Goal: Obtain resource: Obtain resource

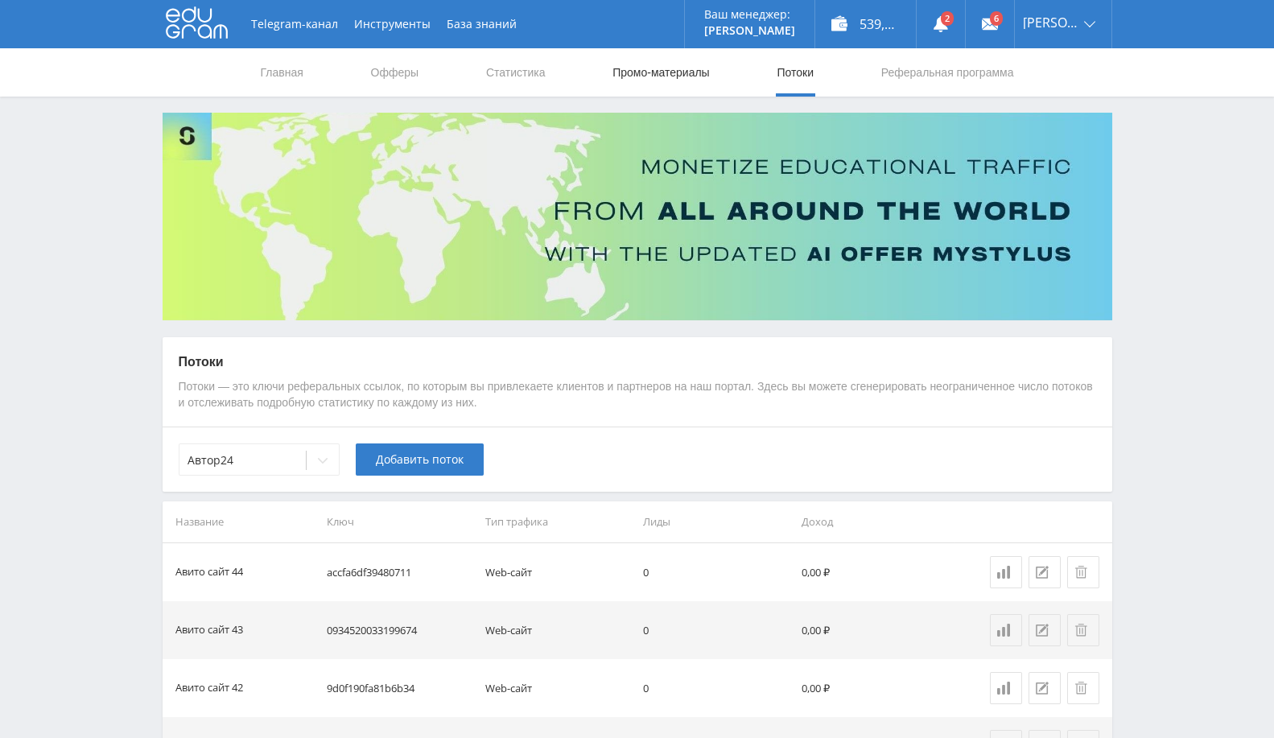
click at [624, 47] on div "Telegram-канал Инструменты База знаний Ваш менеджер: [PERSON_NAME] Alex Online …" at bounding box center [637, 24] width 949 height 48
click at [636, 68] on link "Промо-материалы" at bounding box center [661, 72] width 100 height 48
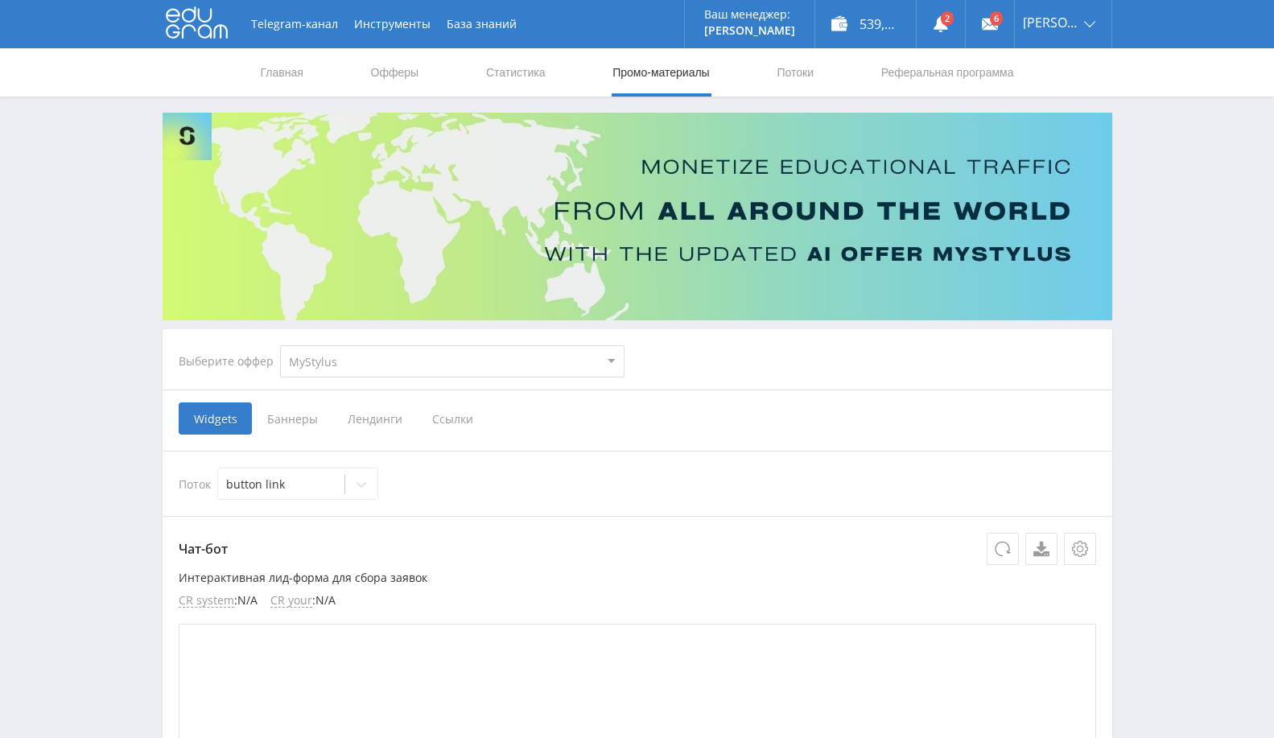
click at [307, 426] on span "Баннеры" at bounding box center [292, 418] width 80 height 32
click at [0, 0] on input "Баннеры" at bounding box center [0, 0] width 0 height 0
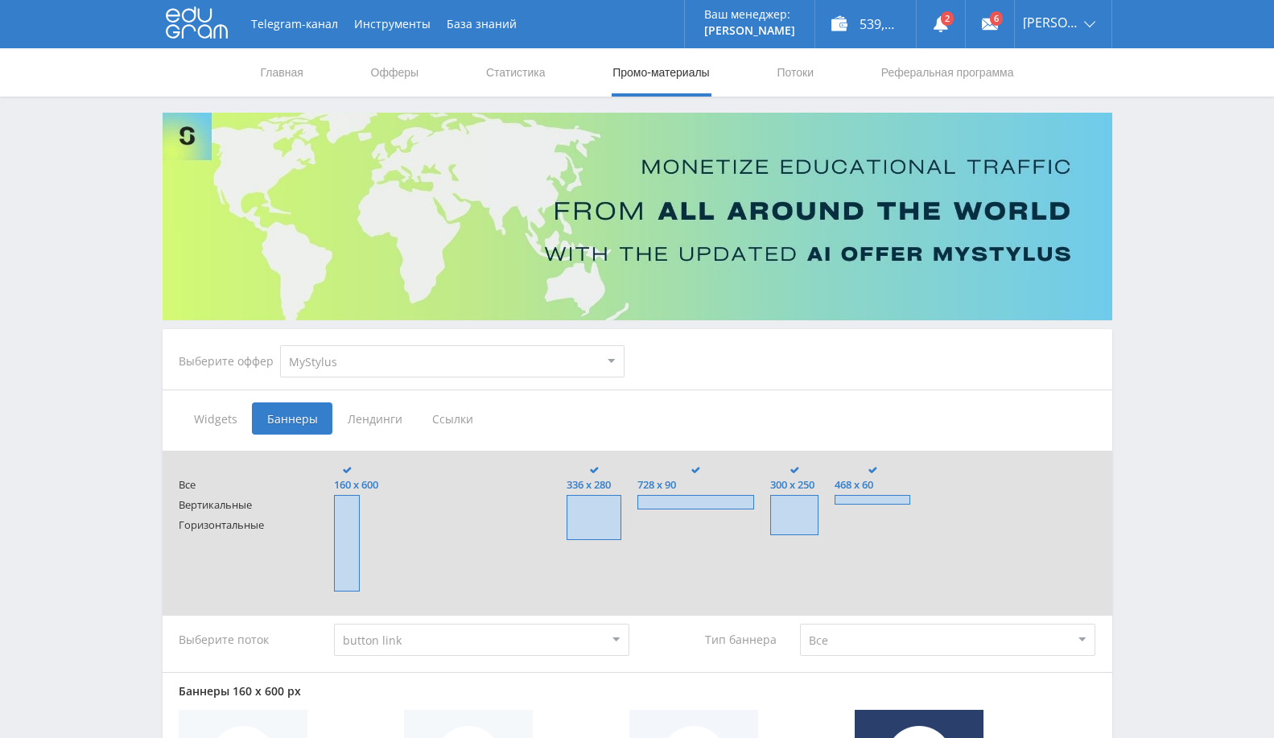
click at [418, 374] on select "MyStylus MyStylus - Revshare Кампус AI Studybay Автор24 Studybay [GEOGRAPHIC_DA…" at bounding box center [452, 361] width 344 height 32
select select "1"
click at [280, 345] on select "MyStylus MyStylus - Revshare Кампус AI Studybay Автор24 Studybay [GEOGRAPHIC_DA…" at bounding box center [452, 361] width 344 height 32
type input "<a href="[URL][DOMAIN_NAME]" target="_blank"><img src="[URL][DOMAIN_NAME]"></a>"
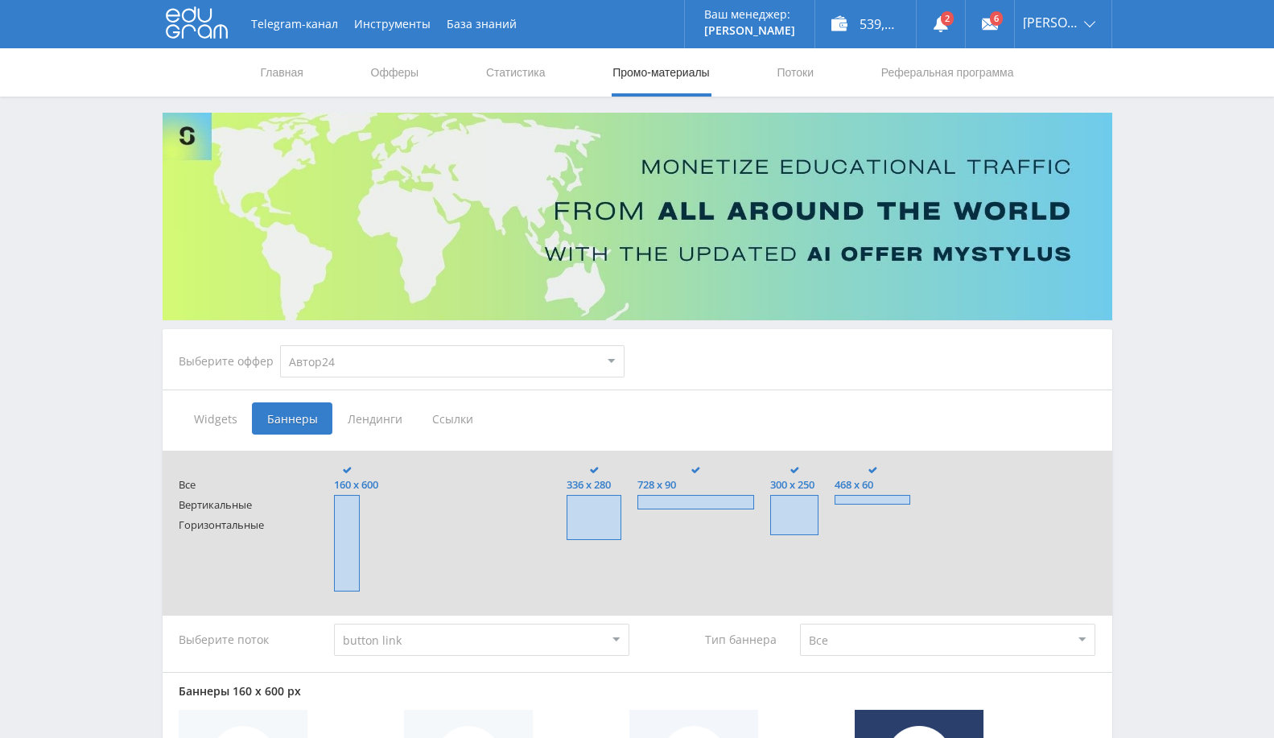
type input "<a href="[URL][DOMAIN_NAME]" target="_blank"><img src="[URL][DOMAIN_NAME]"></a>"
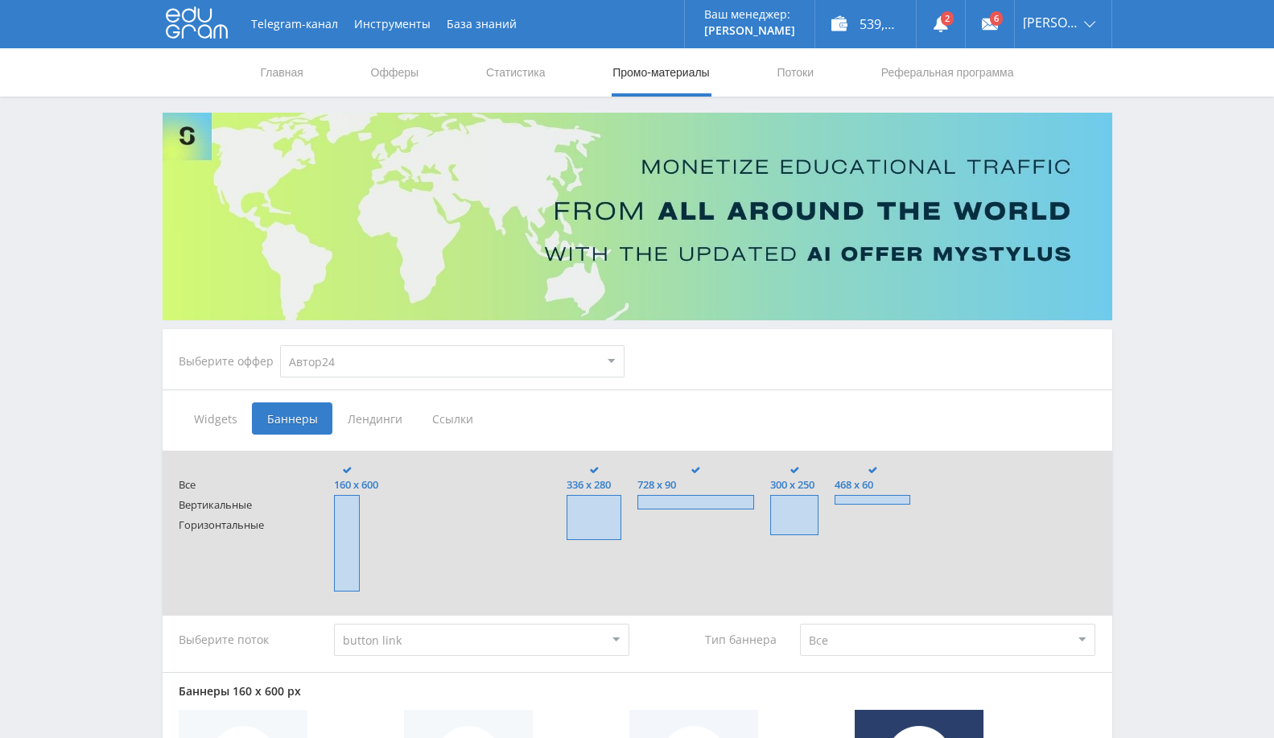
type input "<a href="[URL][DOMAIN_NAME]" target="_blank"><img src="[URL][DOMAIN_NAME]"></a>"
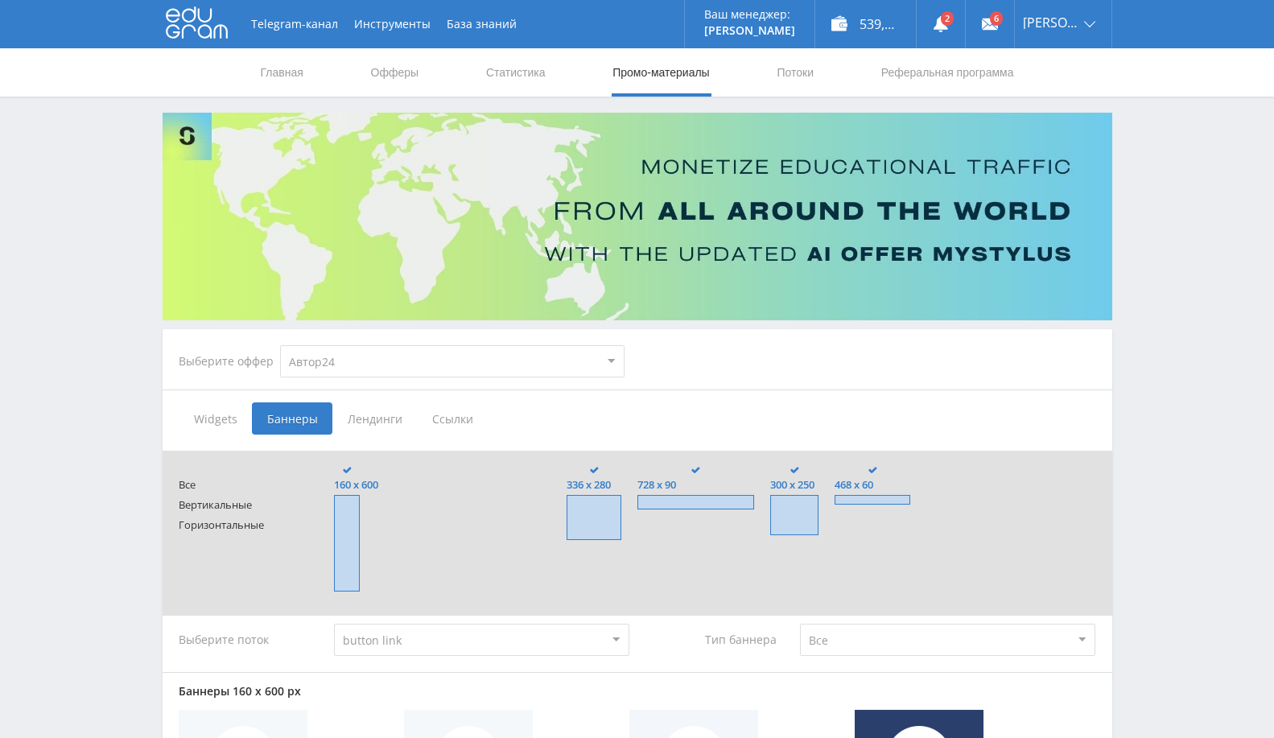
type input "<a href="[URL][DOMAIN_NAME]" target="_blank"><img src="[URL][DOMAIN_NAME]"></a>"
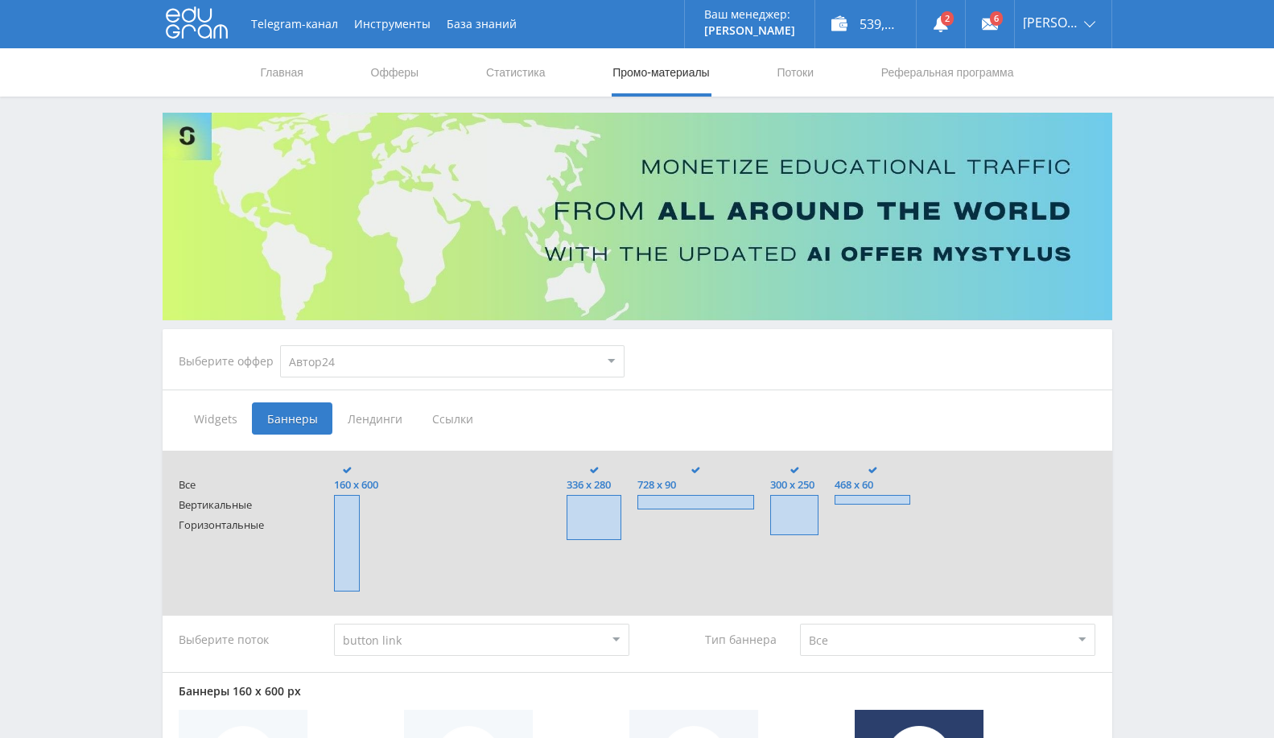
type input "<a href="[URL][DOMAIN_NAME]" target="_blank"><img src="[URL][DOMAIN_NAME]"></a>"
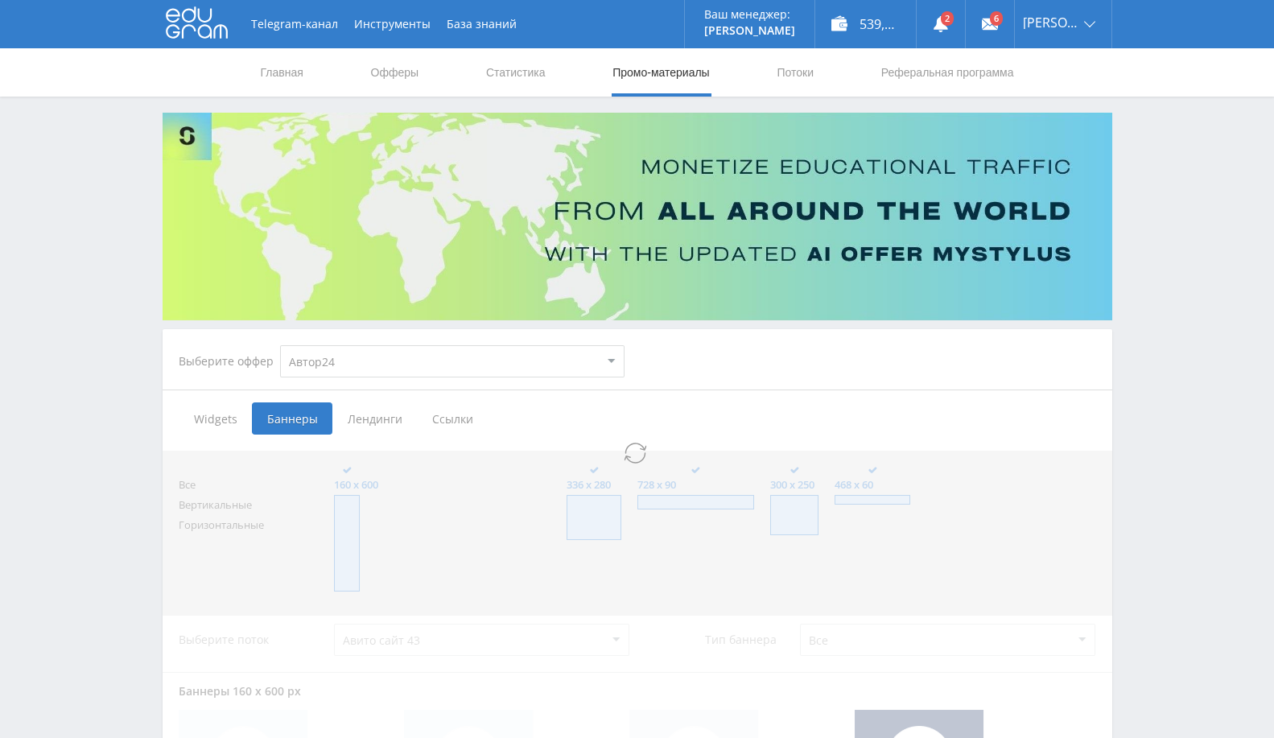
select select "1"
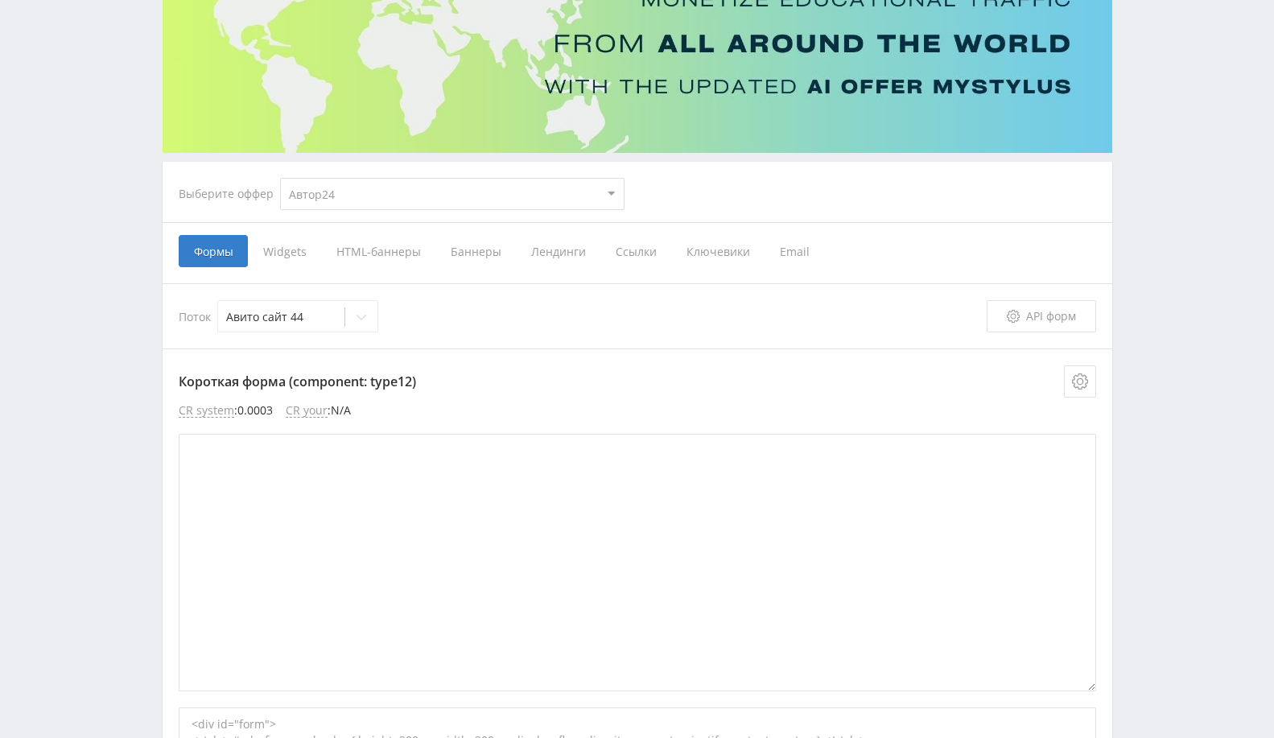
scroll to position [179, 0]
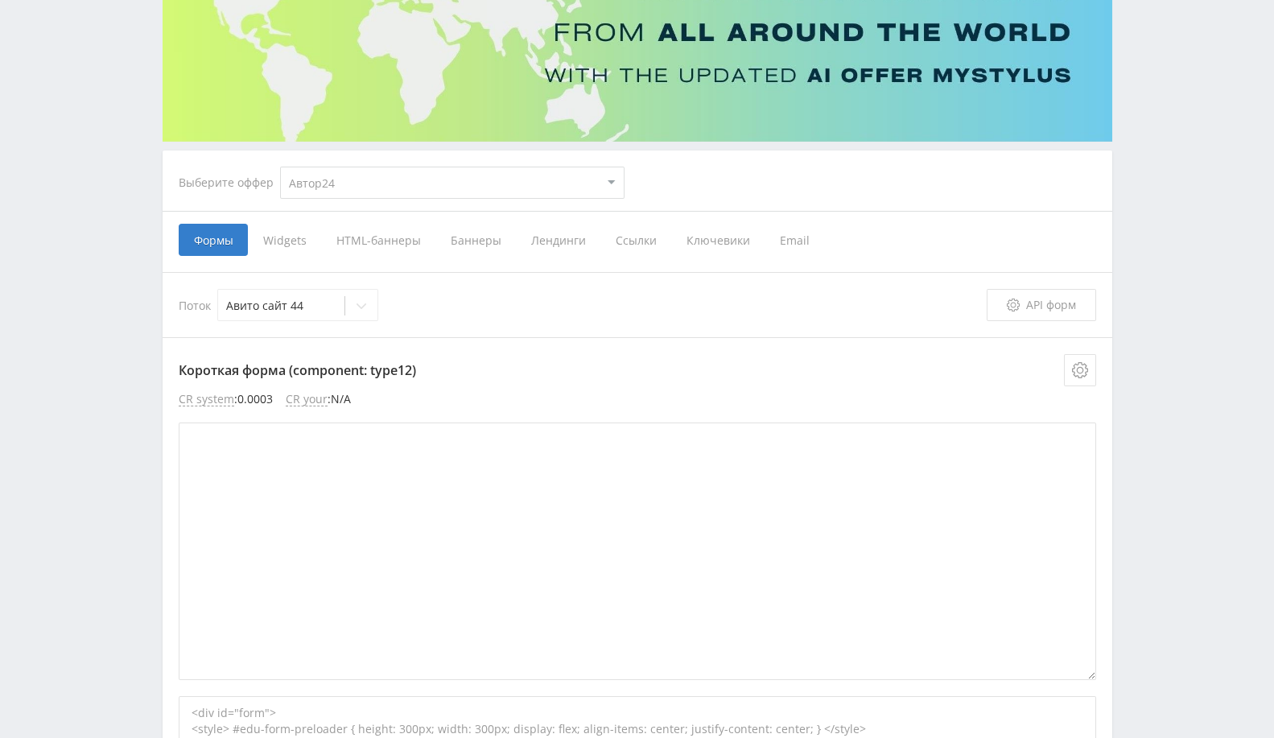
click at [484, 242] on span "Баннеры" at bounding box center [475, 240] width 80 height 32
click at [0, 0] on input "Баннеры" at bounding box center [0, 0] width 0 height 0
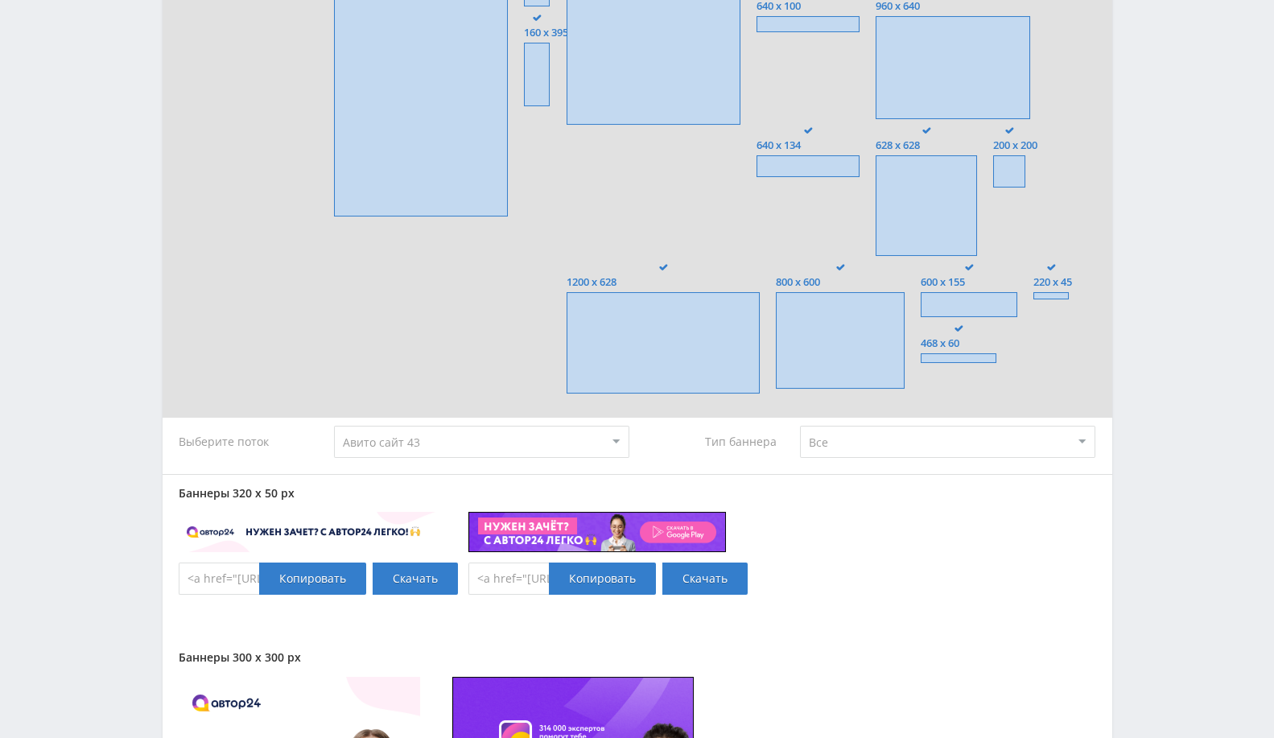
scroll to position [1251, 0]
click at [837, 438] on select "Все Заказчики Авторы" at bounding box center [947, 441] width 295 height 32
drag, startPoint x: 680, startPoint y: 448, endPoint x: 705, endPoint y: 454, distance: 25.6
click at [680, 448] on div "Тип баннера" at bounding box center [714, 441] width 140 height 32
drag, startPoint x: 833, startPoint y: 441, endPoint x: 833, endPoint y: 451, distance: 10.5
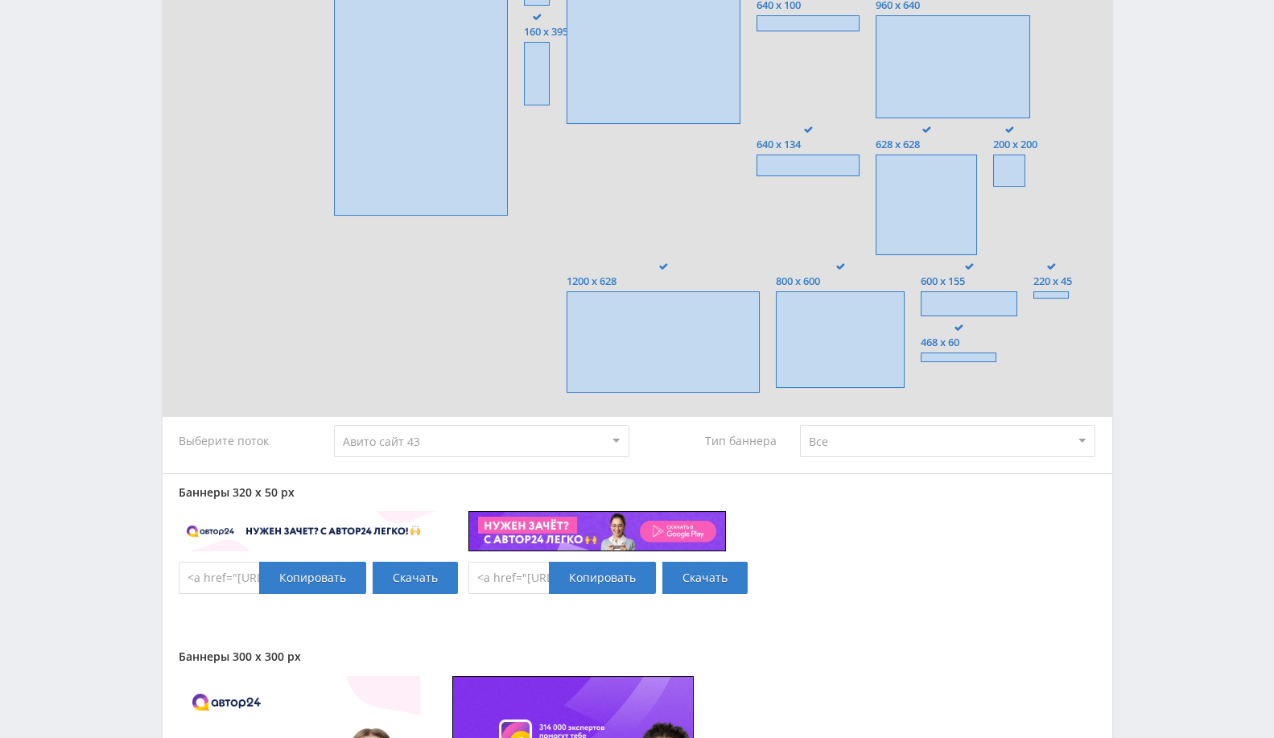
click at [833, 441] on select "Все Заказчики Авторы" at bounding box center [947, 441] width 295 height 32
click at [800, 425] on select "Все Заказчики Авторы" at bounding box center [947, 441] width 295 height 32
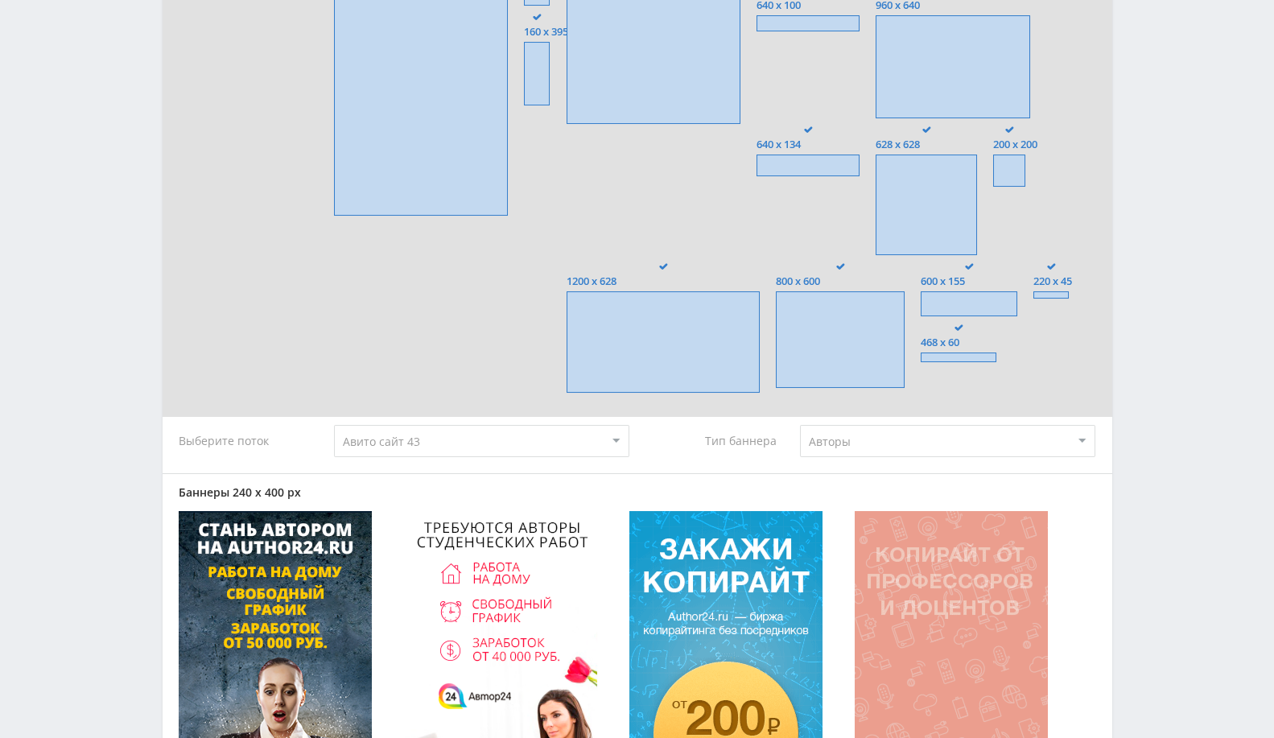
click at [887, 457] on div "Все Вертикальные Горизонтальные 300 x 600 240 x 400 240 x 600 320 x 480 300 x 5…" at bounding box center [637, 728] width 917 height 3058
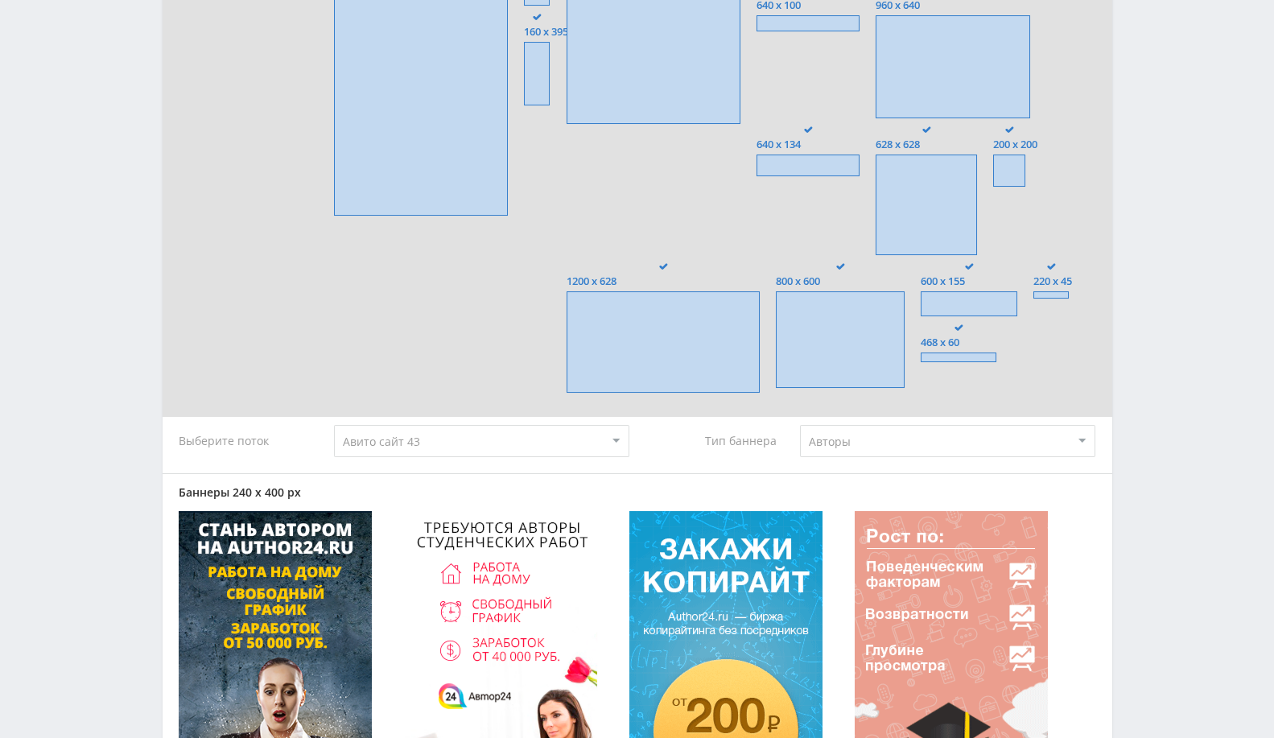
drag, startPoint x: 895, startPoint y: 439, endPoint x: 887, endPoint y: 453, distance: 16.3
click at [895, 438] on select "Все Заказчики Авторы" at bounding box center [947, 441] width 295 height 32
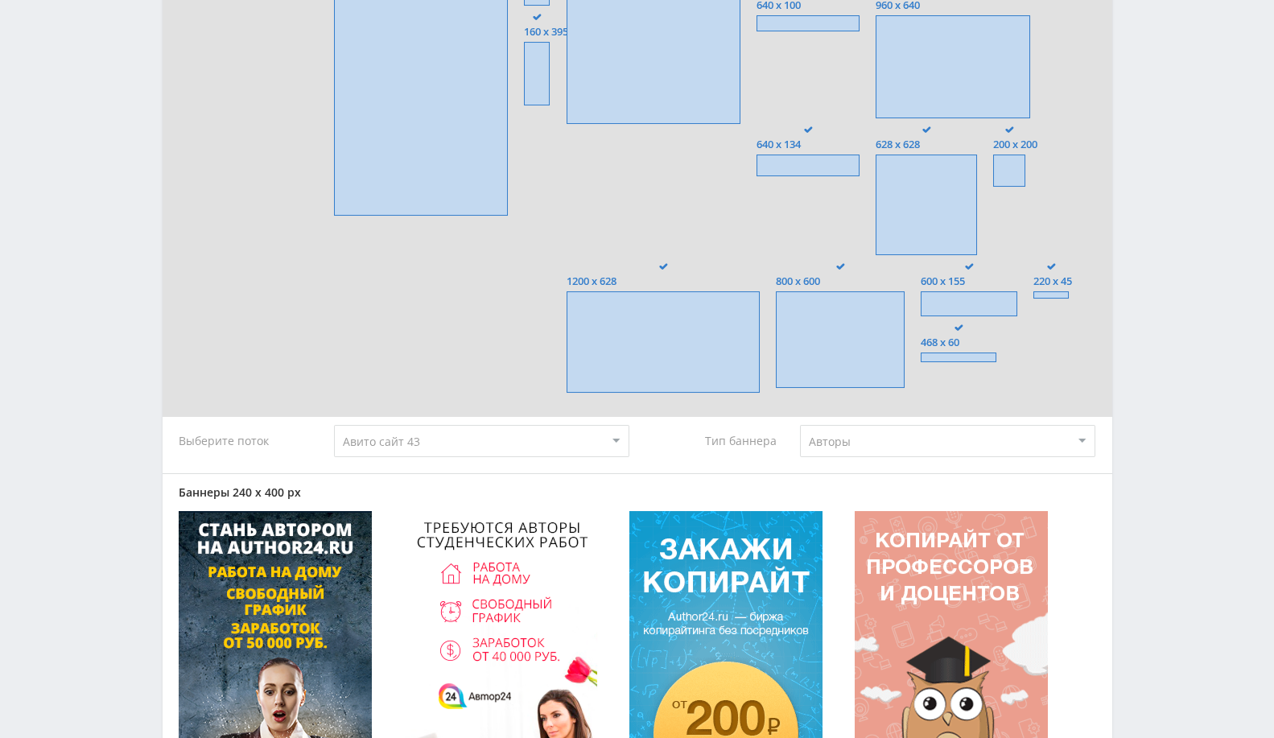
select select "customers"
click at [800, 425] on select "Все Заказчики Авторы" at bounding box center [947, 441] width 295 height 32
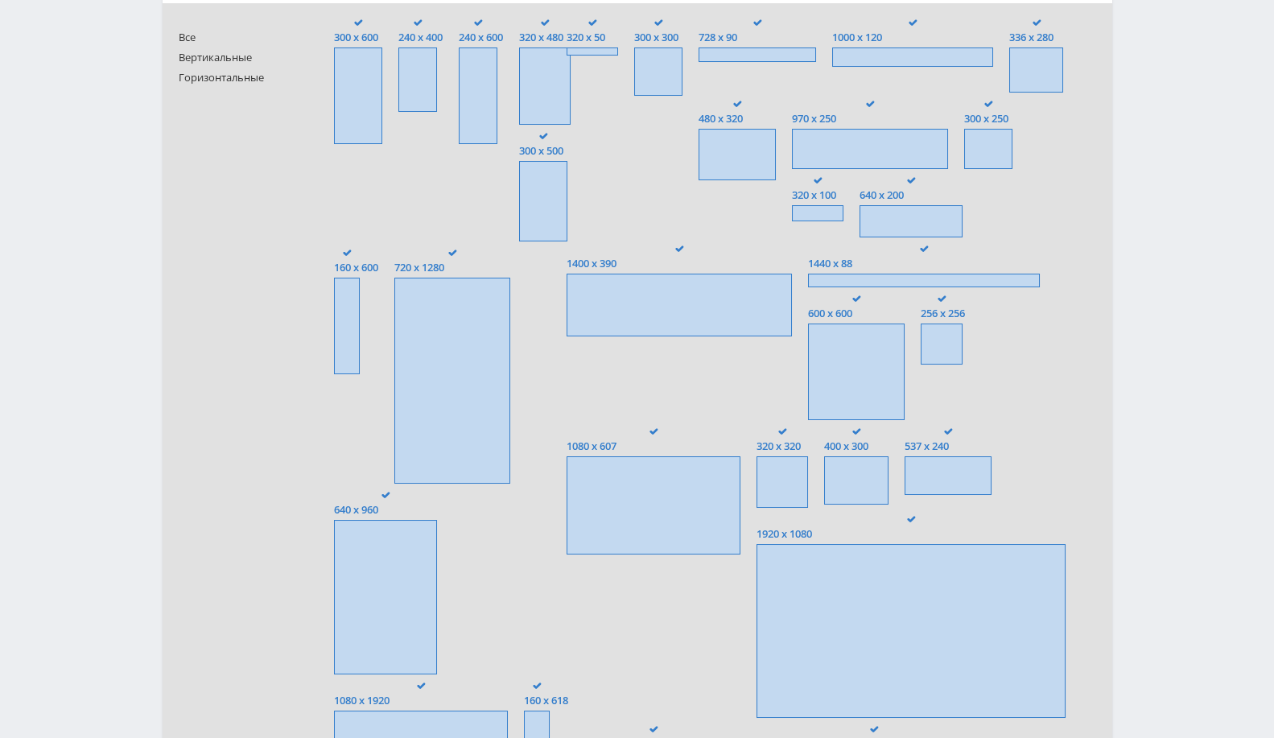
scroll to position [447, 0]
click at [651, 270] on label "1400 x 390" at bounding box center [678, 291] width 225 height 91
click at [0, 0] on input "1400 x 390" at bounding box center [0, 0] width 0 height 0
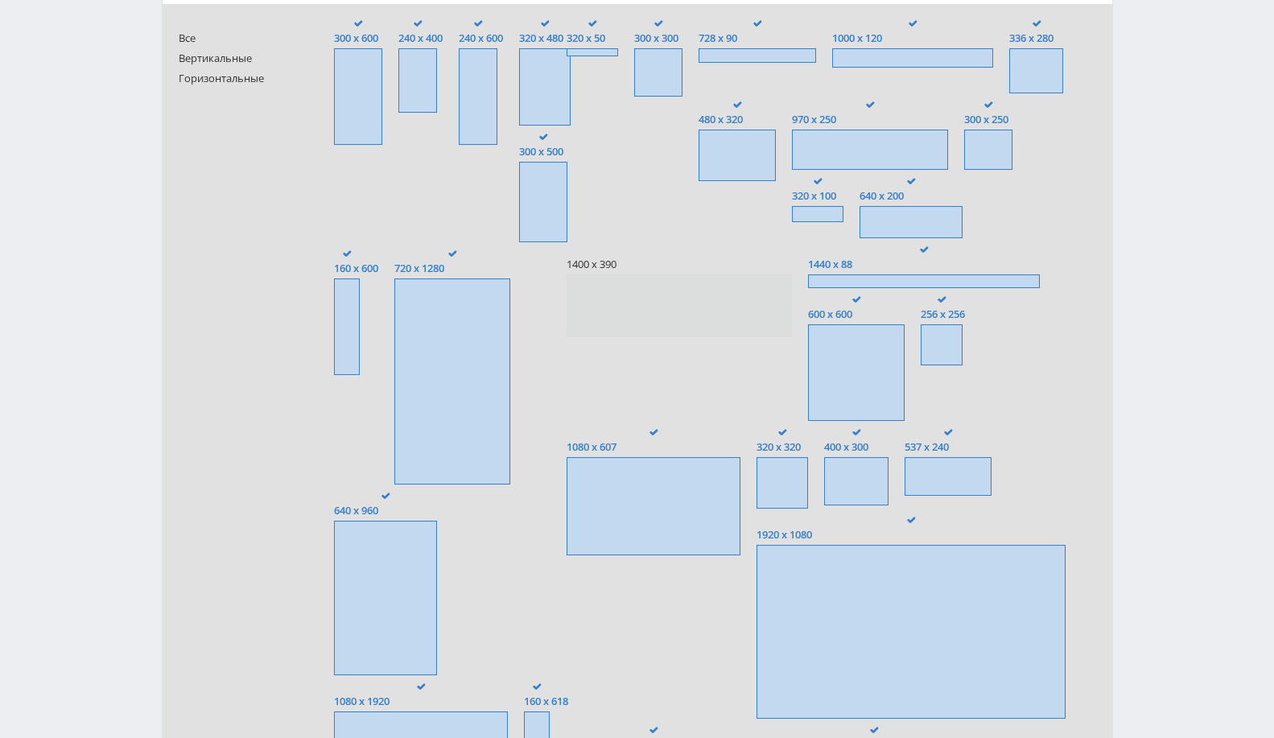
click at [657, 289] on span at bounding box center [678, 305] width 225 height 63
click at [0, 0] on input "1400 x 390" at bounding box center [0, 0] width 0 height 0
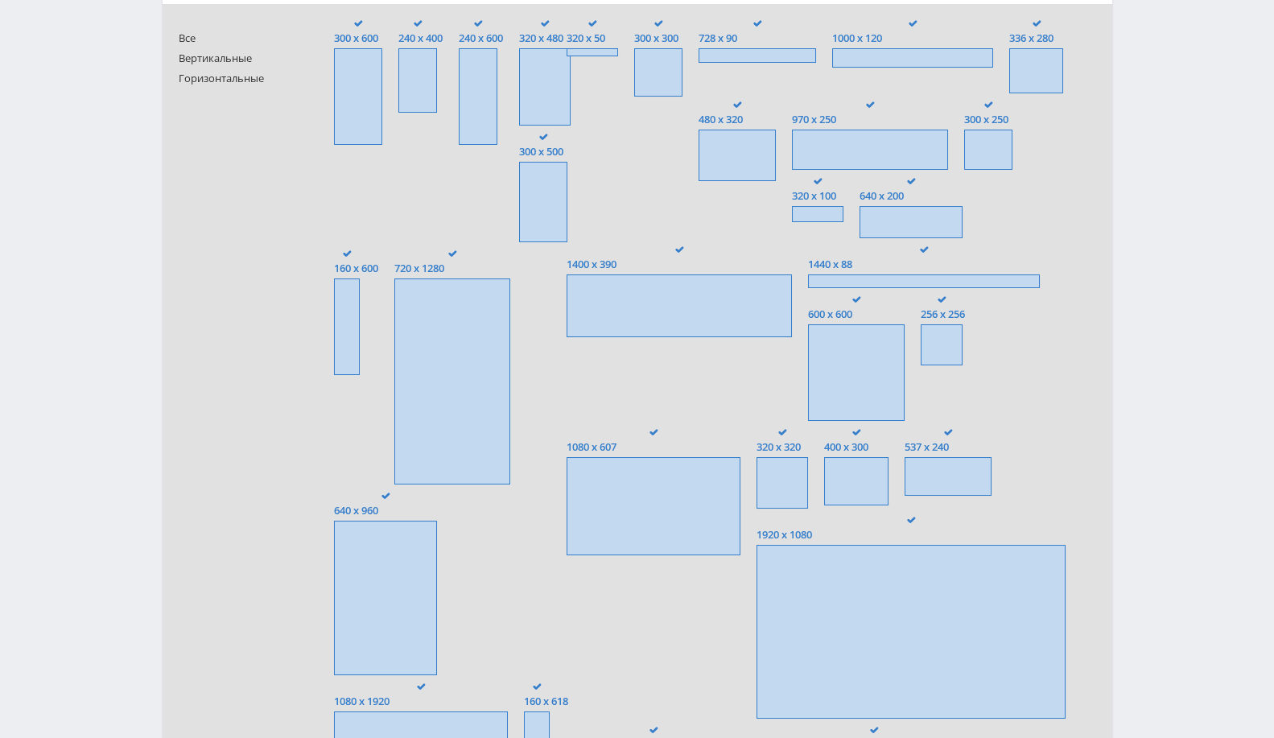
click at [376, 110] on span at bounding box center [358, 96] width 48 height 97
click at [0, 0] on input "300 x 600" at bounding box center [0, 0] width 0 height 0
click at [408, 81] on span at bounding box center [417, 80] width 39 height 64
click at [0, 0] on input "240 x 400" at bounding box center [0, 0] width 0 height 0
drag, startPoint x: 467, startPoint y: 83, endPoint x: 499, endPoint y: 85, distance: 32.3
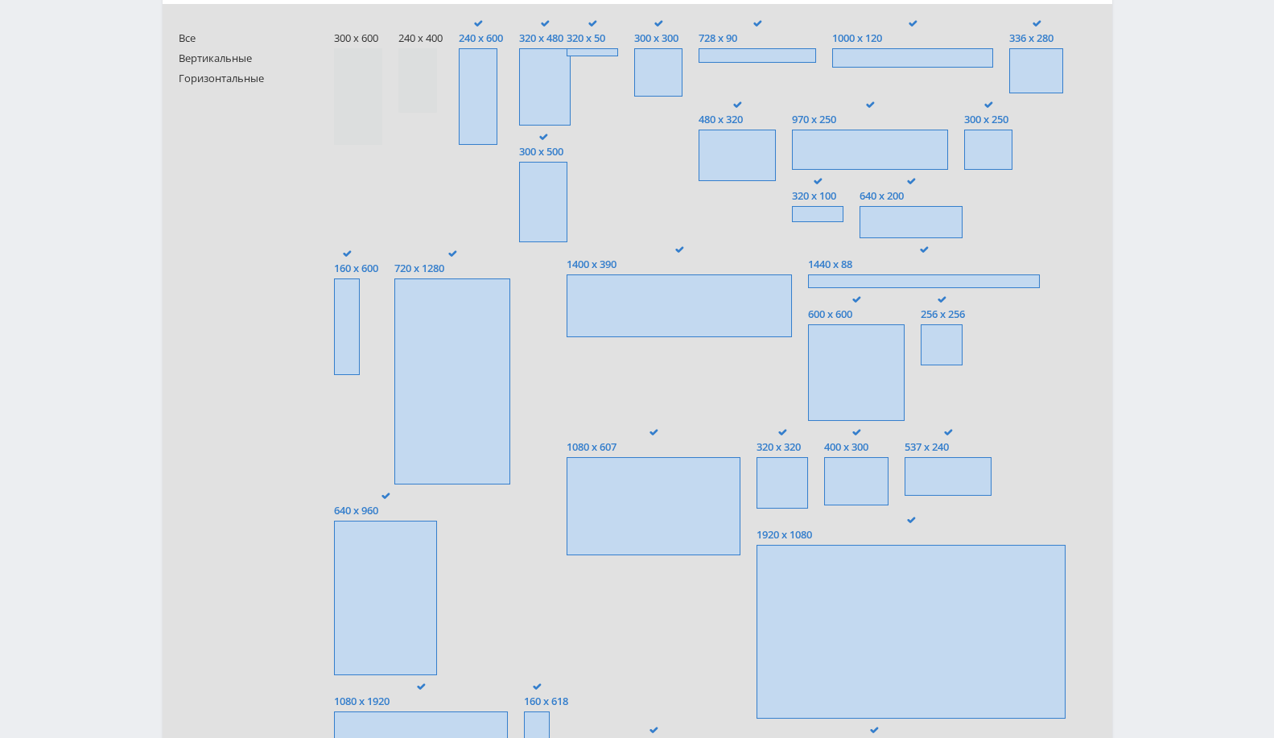
click at [467, 83] on span at bounding box center [478, 96] width 39 height 97
click at [0, 0] on input "240 x 600" at bounding box center [0, 0] width 0 height 0
drag, startPoint x: 558, startPoint y: 95, endPoint x: 558, endPoint y: 111, distance: 16.1
click at [558, 93] on span at bounding box center [544, 86] width 51 height 77
click at [0, 0] on input "320 x 480" at bounding box center [0, 0] width 0 height 0
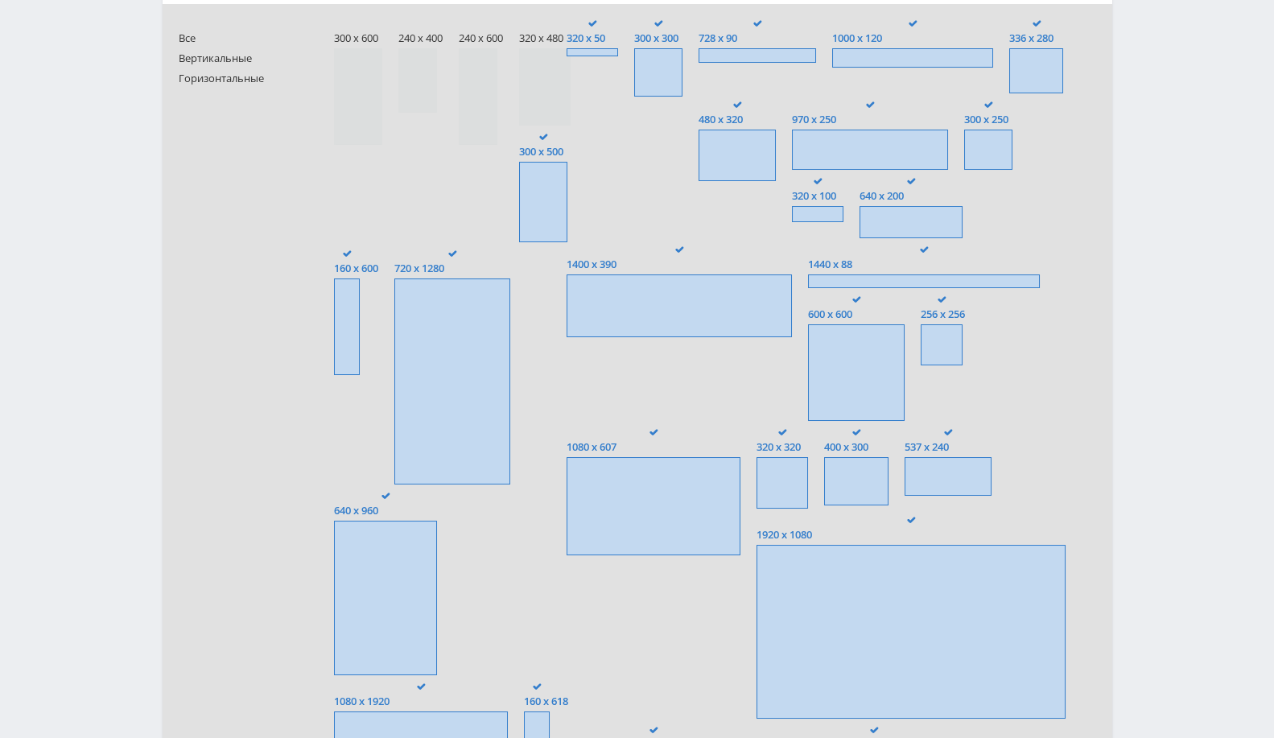
click at [552, 179] on span at bounding box center [543, 202] width 48 height 80
click at [0, 0] on input "300 x 500" at bounding box center [0, 0] width 0 height 0
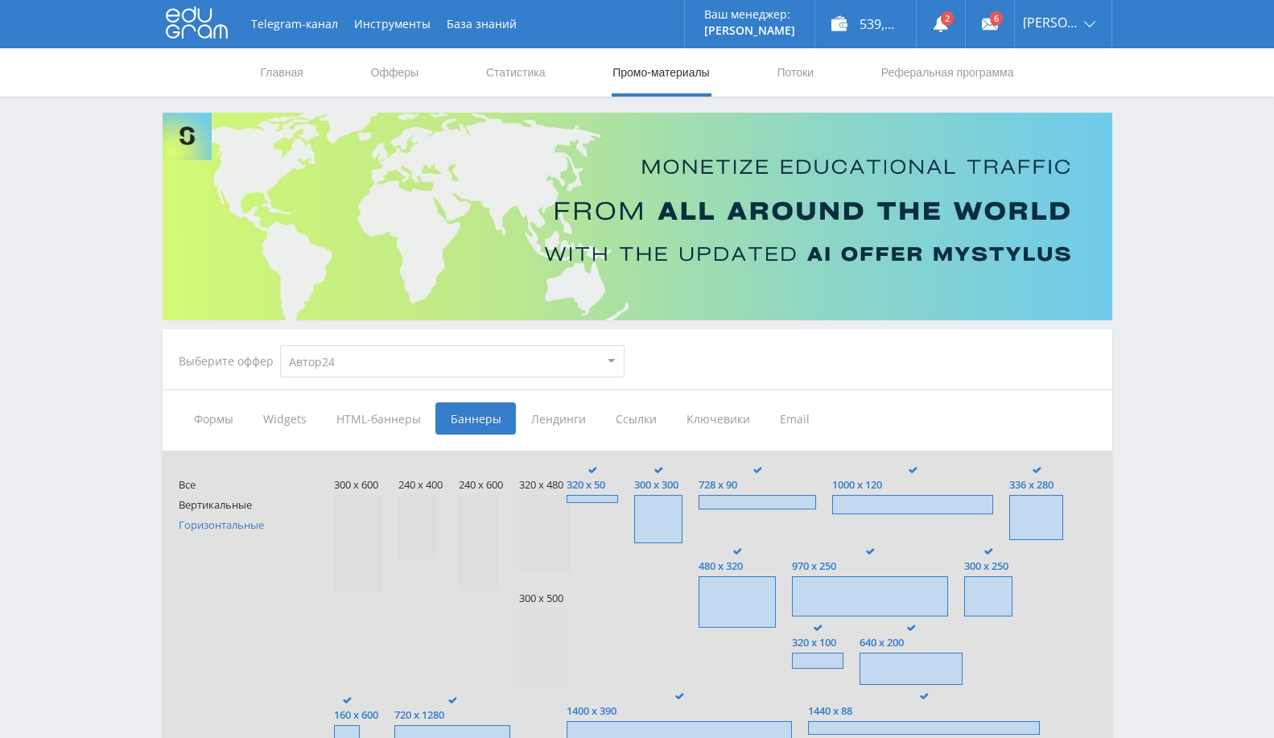
click at [226, 521] on span "Горизонтальные" at bounding box center [241, 525] width 124 height 12
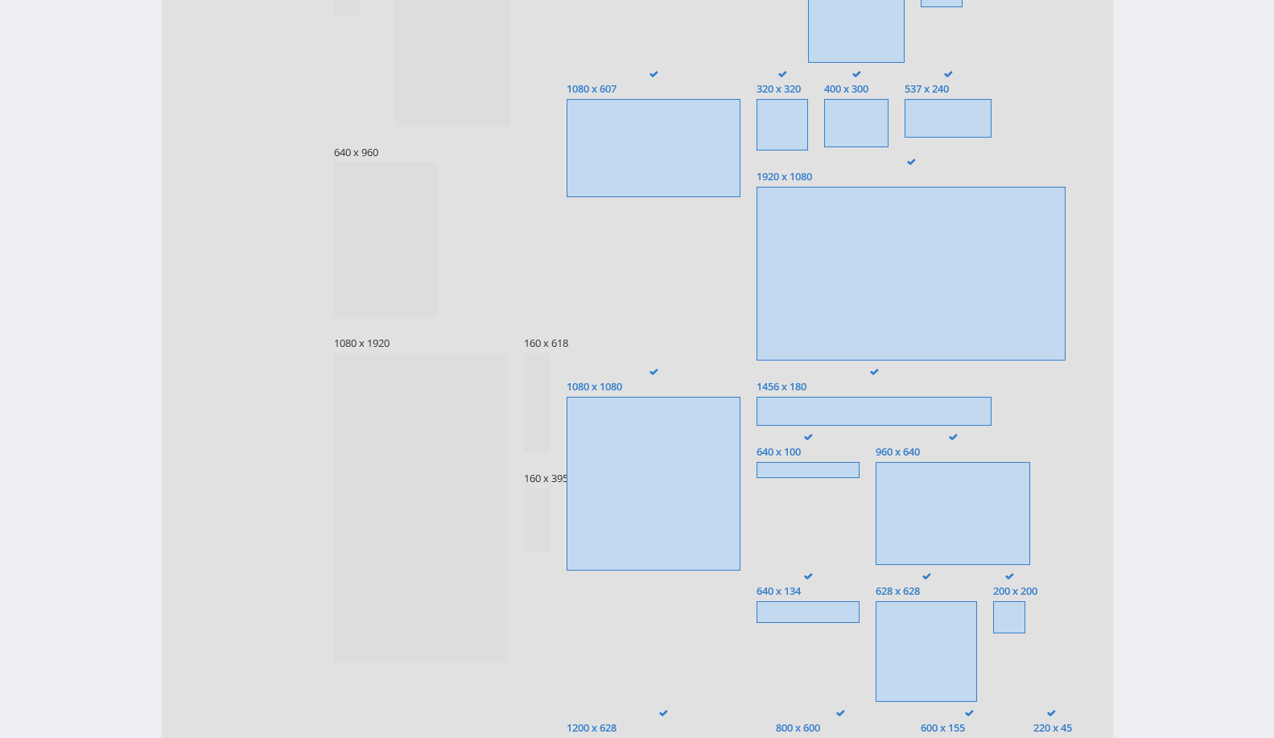
scroll to position [1340, 0]
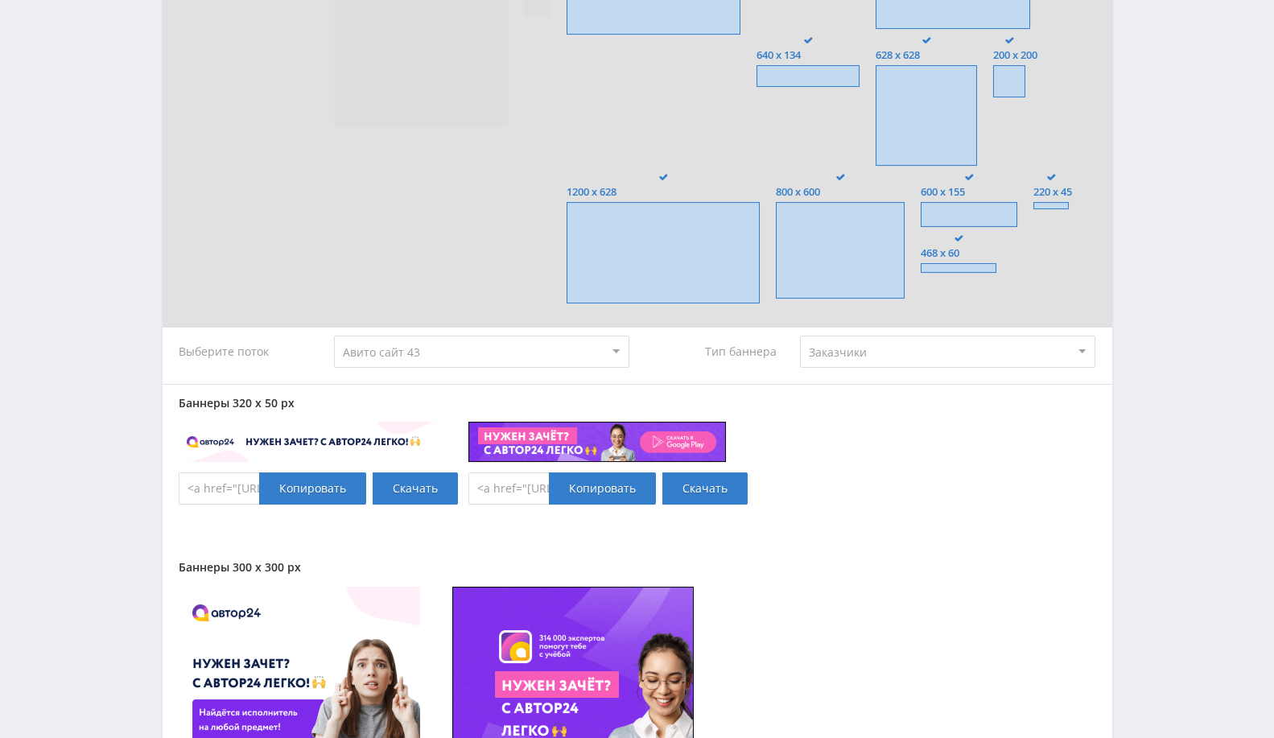
click at [694, 225] on span at bounding box center [662, 252] width 193 height 101
click at [0, 0] on input "1200 x 628" at bounding box center [0, 0] width 0 height 0
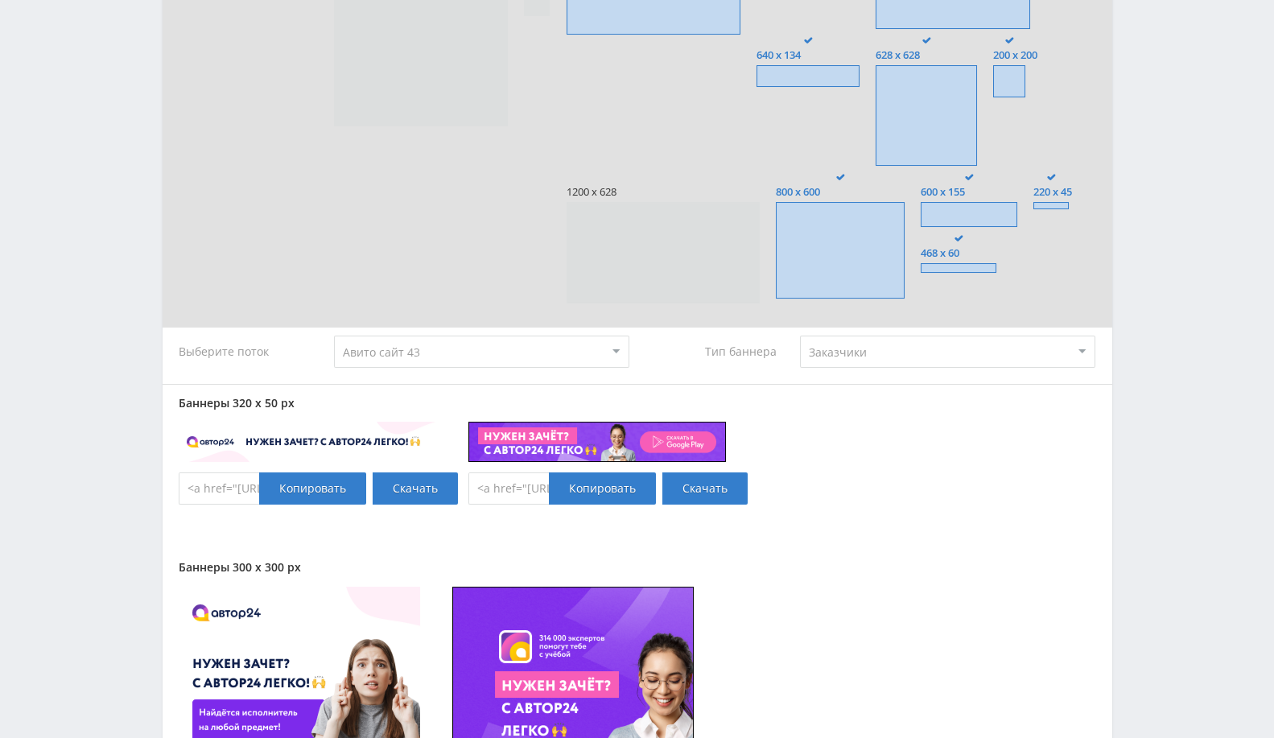
click at [682, 251] on span at bounding box center [662, 252] width 193 height 101
click at [0, 0] on input "1200 x 628" at bounding box center [0, 0] width 0 height 0
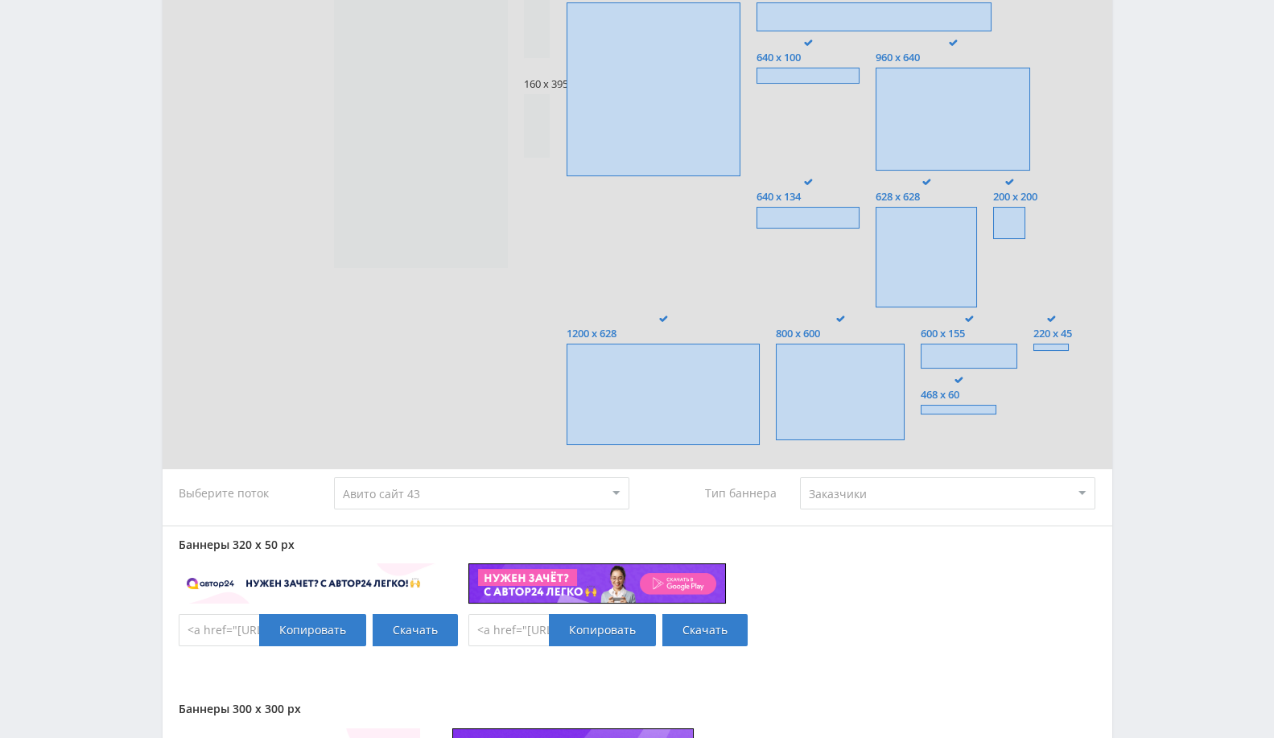
scroll to position [1162, 0]
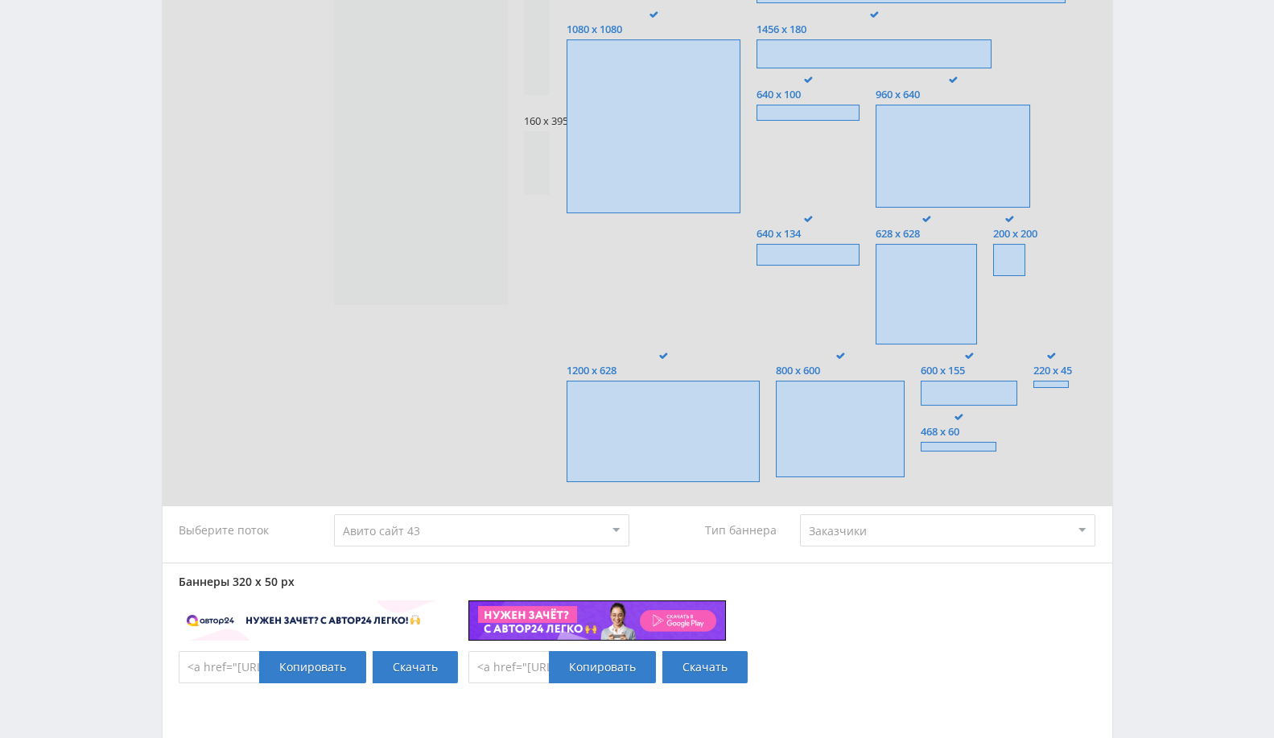
click at [856, 431] on span at bounding box center [840, 429] width 129 height 97
click at [0, 0] on input "800 x 600" at bounding box center [0, 0] width 0 height 0
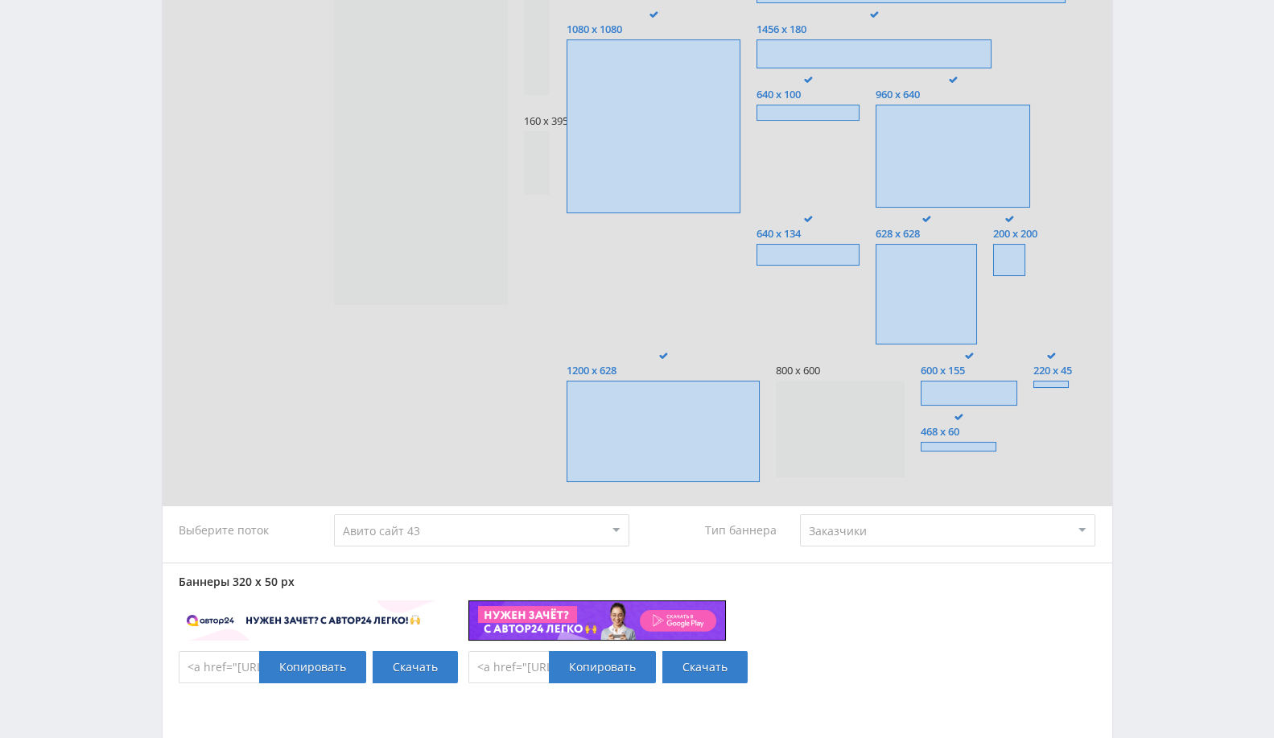
drag, startPoint x: 969, startPoint y: 394, endPoint x: 962, endPoint y: 439, distance: 45.6
click at [969, 397] on span at bounding box center [968, 393] width 97 height 25
click at [0, 0] on input "600 x 155" at bounding box center [0, 0] width 0 height 0
drag, startPoint x: 962, startPoint y: 447, endPoint x: 967, endPoint y: 408, distance: 38.9
click at [961, 447] on span at bounding box center [958, 447] width 76 height 10
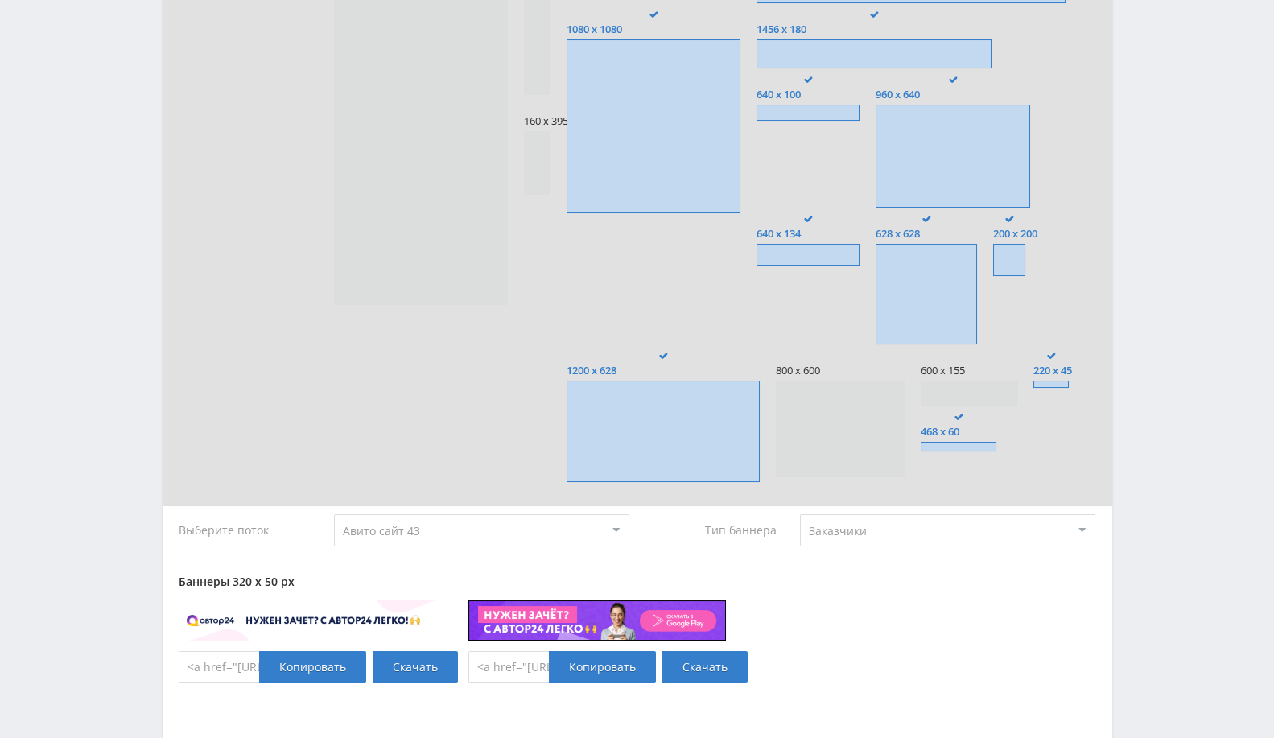
click at [0, 0] on input "468 x 60" at bounding box center [0, 0] width 0 height 0
click at [1043, 387] on span at bounding box center [1050, 384] width 35 height 7
click at [0, 0] on input "220 x 45" at bounding box center [0, 0] width 0 height 0
drag, startPoint x: 890, startPoint y: 270, endPoint x: 846, endPoint y: 265, distance: 44.5
click at [889, 272] on span at bounding box center [925, 294] width 101 height 101
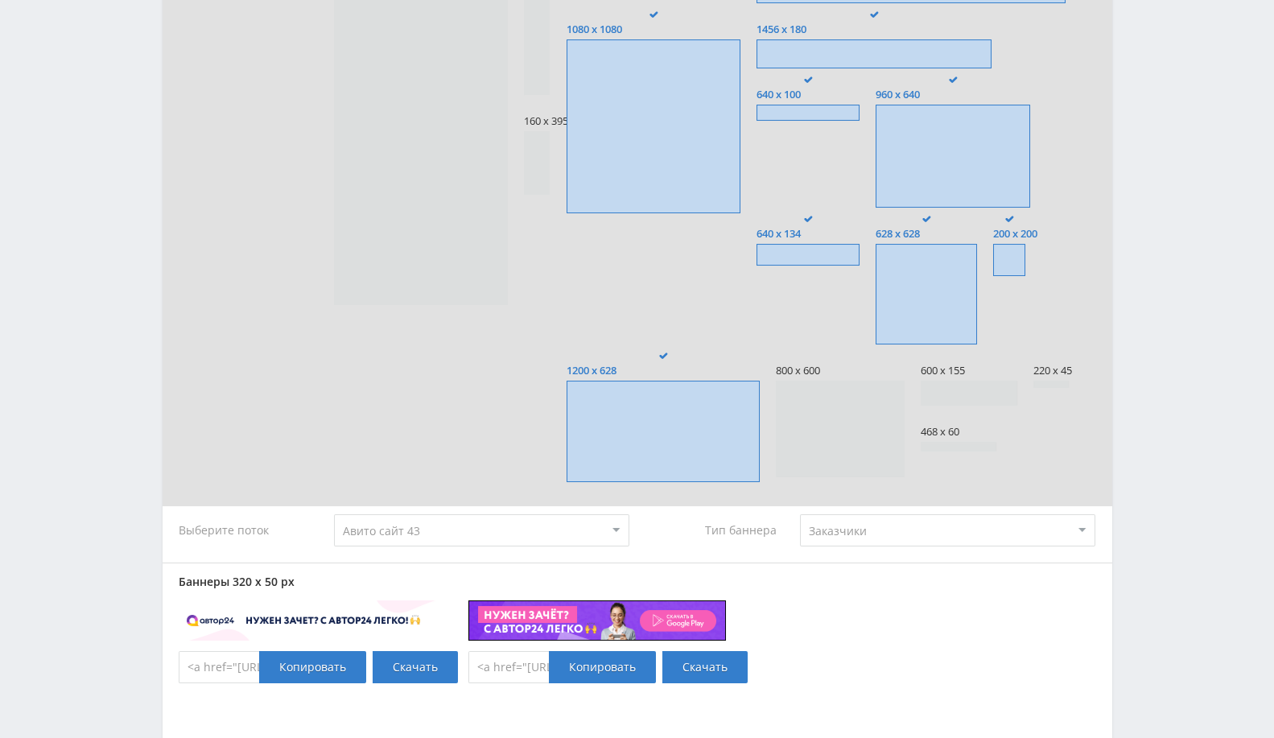
click at [0, 0] on input "628 x 628" at bounding box center [0, 0] width 0 height 0
drag, startPoint x: 822, startPoint y: 246, endPoint x: 961, endPoint y: 270, distance: 140.3
click at [823, 245] on span at bounding box center [807, 255] width 103 height 22
click at [0, 0] on input "640 x 134" at bounding box center [0, 0] width 0 height 0
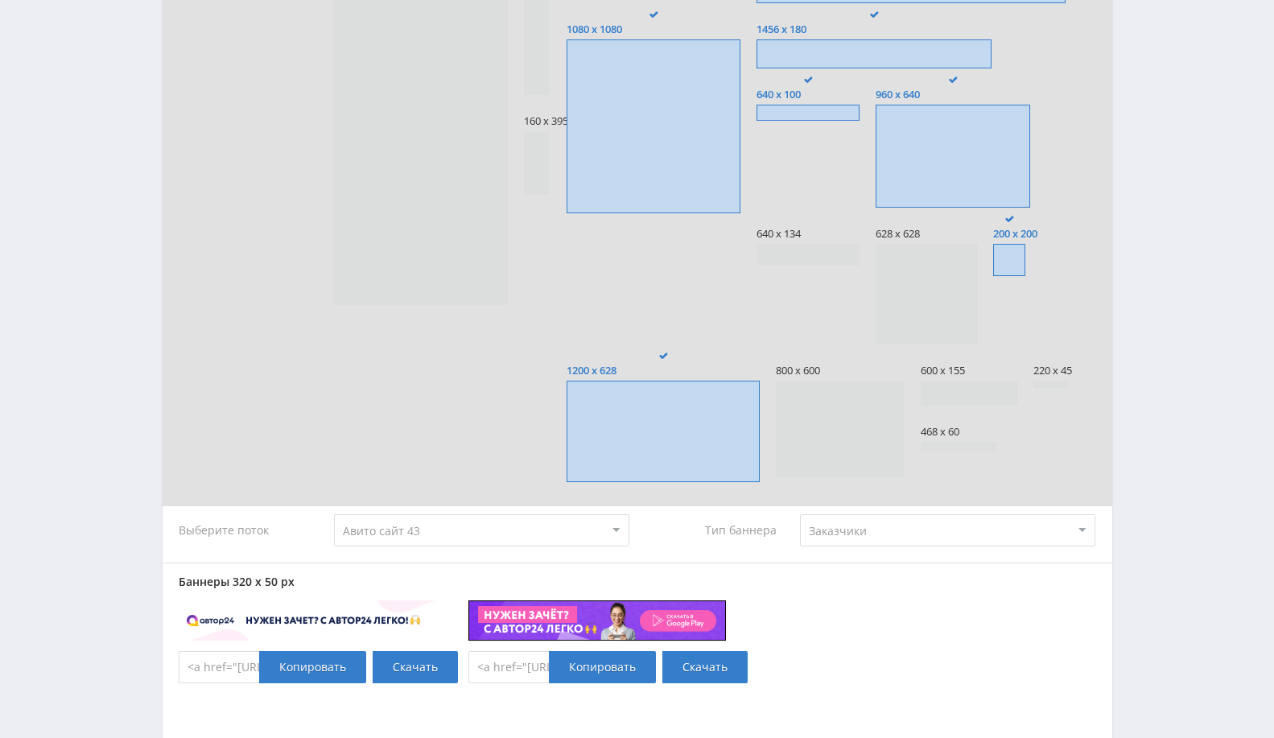
click at [1014, 274] on span at bounding box center [1009, 260] width 32 height 32
click at [0, 0] on input "200 x 200" at bounding box center [0, 0] width 0 height 0
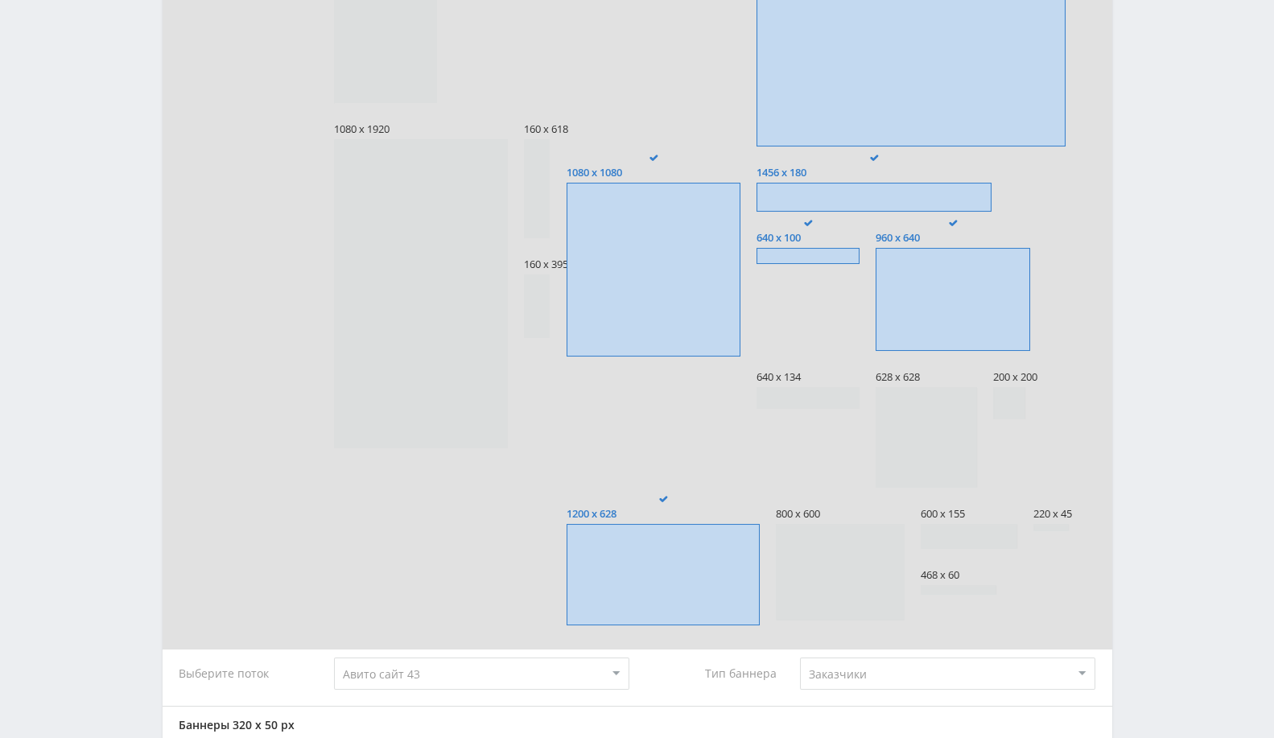
scroll to position [894, 0]
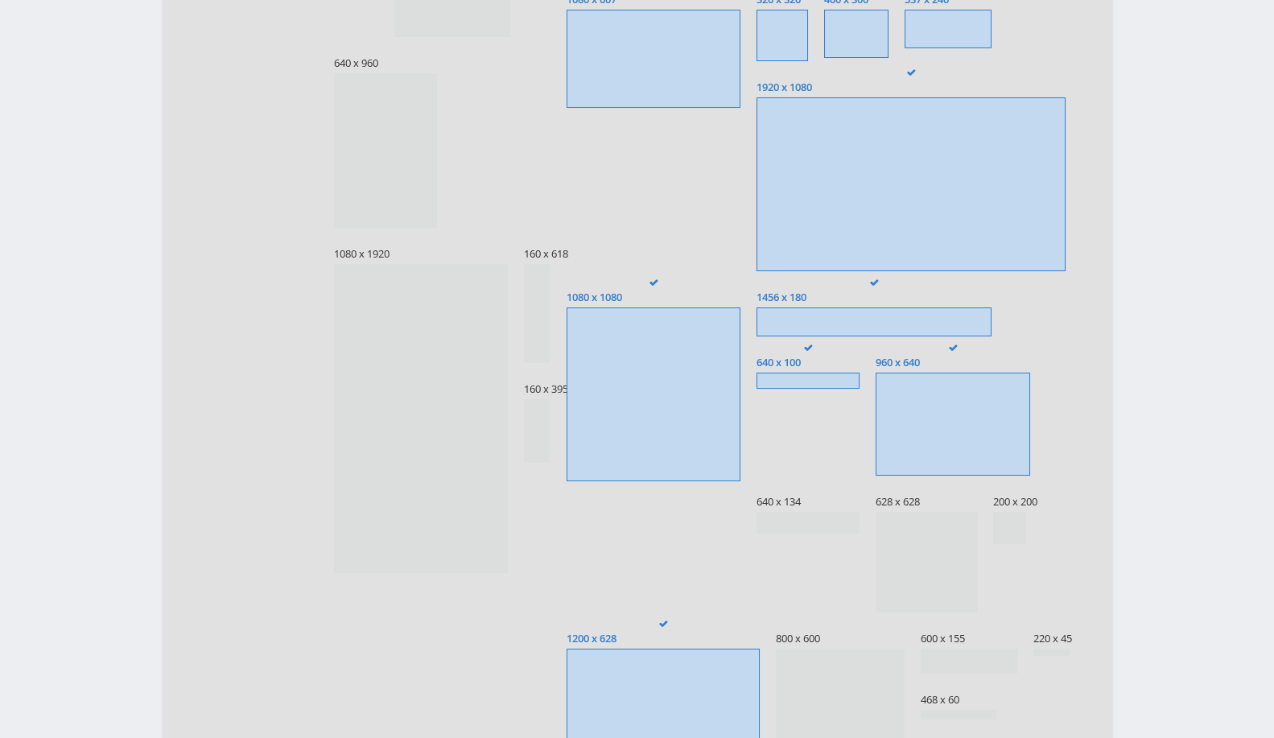
click at [821, 325] on span at bounding box center [873, 321] width 234 height 29
click at [0, 0] on input "1456 x 180" at bounding box center [0, 0] width 0 height 0
click at [817, 372] on span at bounding box center [807, 380] width 103 height 16
click at [0, 0] on input "640 x 100" at bounding box center [0, 0] width 0 height 0
click at [953, 434] on span at bounding box center [952, 423] width 154 height 103
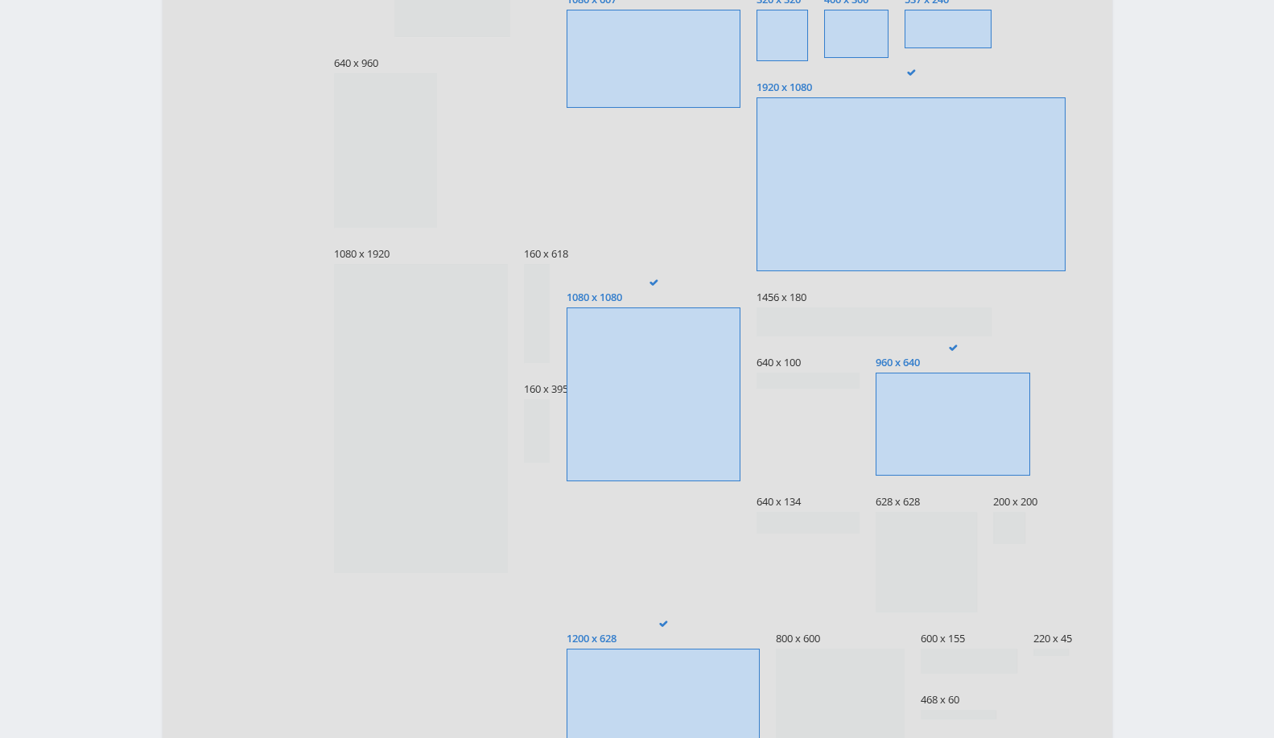
click at [0, 0] on input "960 x 640" at bounding box center [0, 0] width 0 height 0
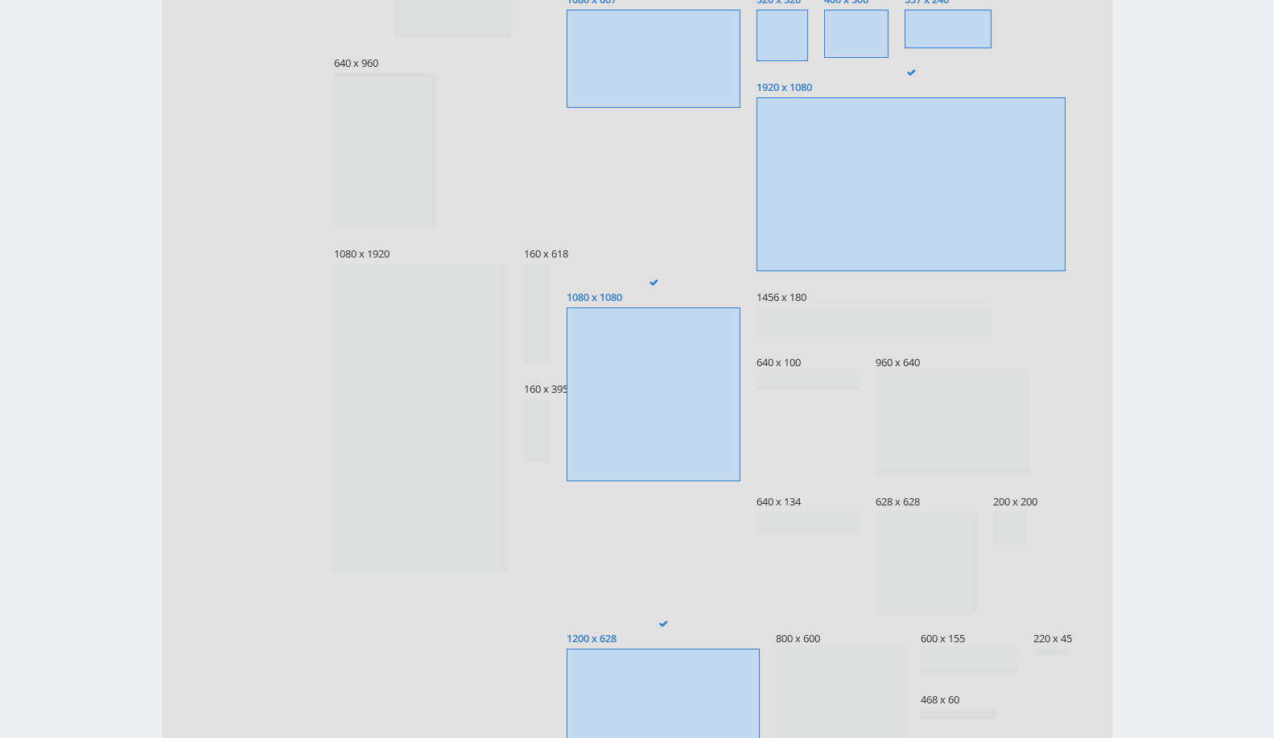
click at [586, 325] on span at bounding box center [653, 394] width 174 height 174
click at [0, 0] on input "1080 x 1080" at bounding box center [0, 0] width 0 height 0
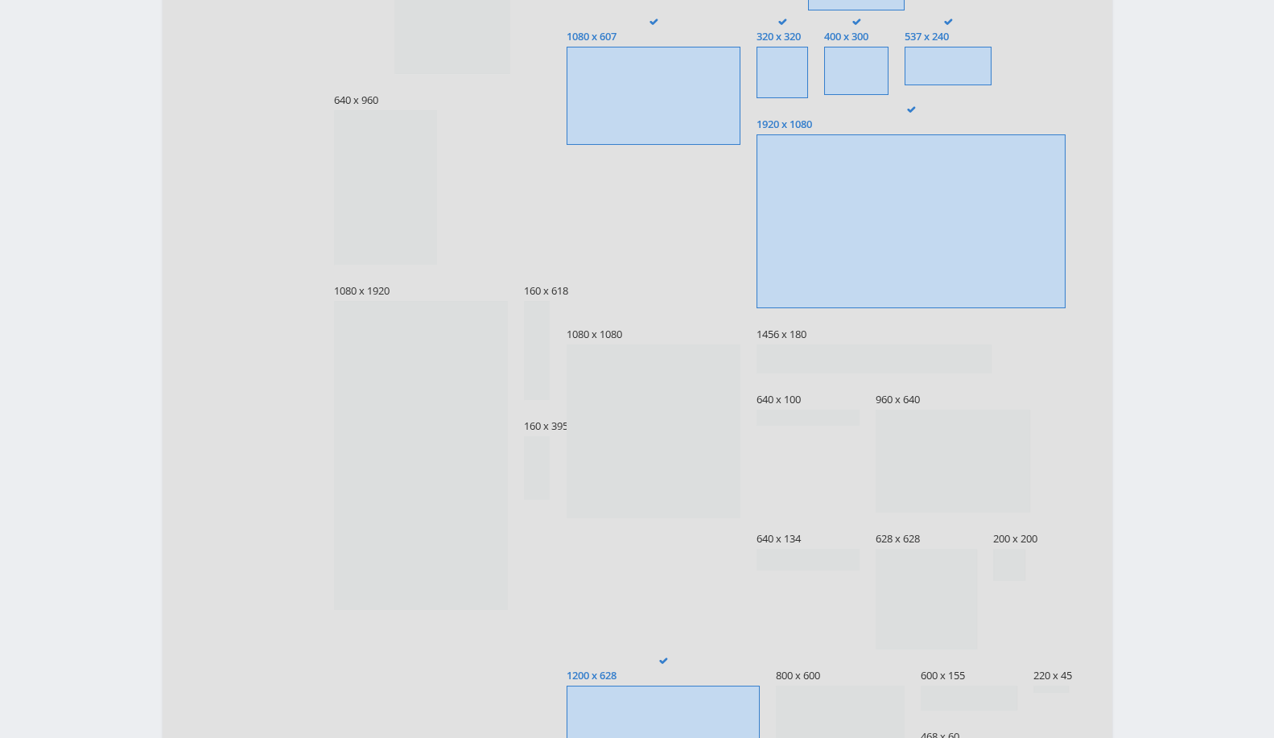
scroll to position [447, 0]
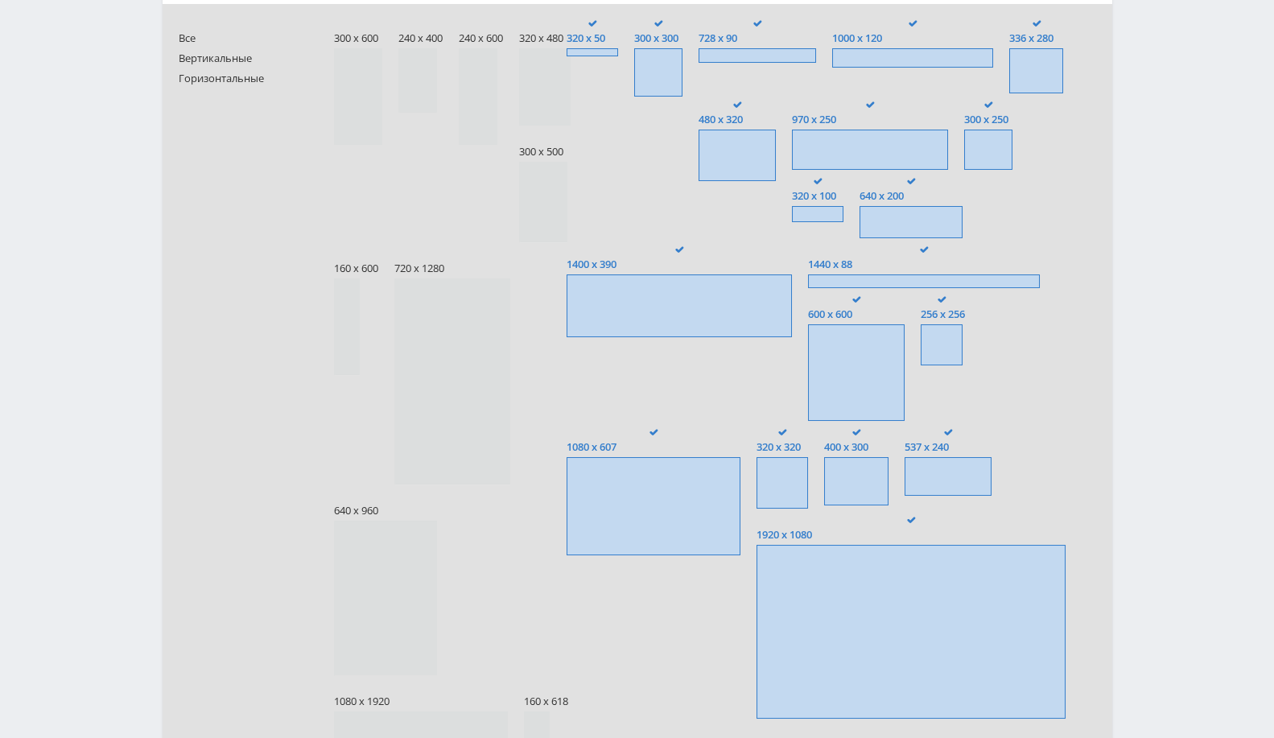
click at [653, 505] on span at bounding box center [653, 505] width 174 height 97
click at [0, 0] on input "1080 x 607" at bounding box center [0, 0] width 0 height 0
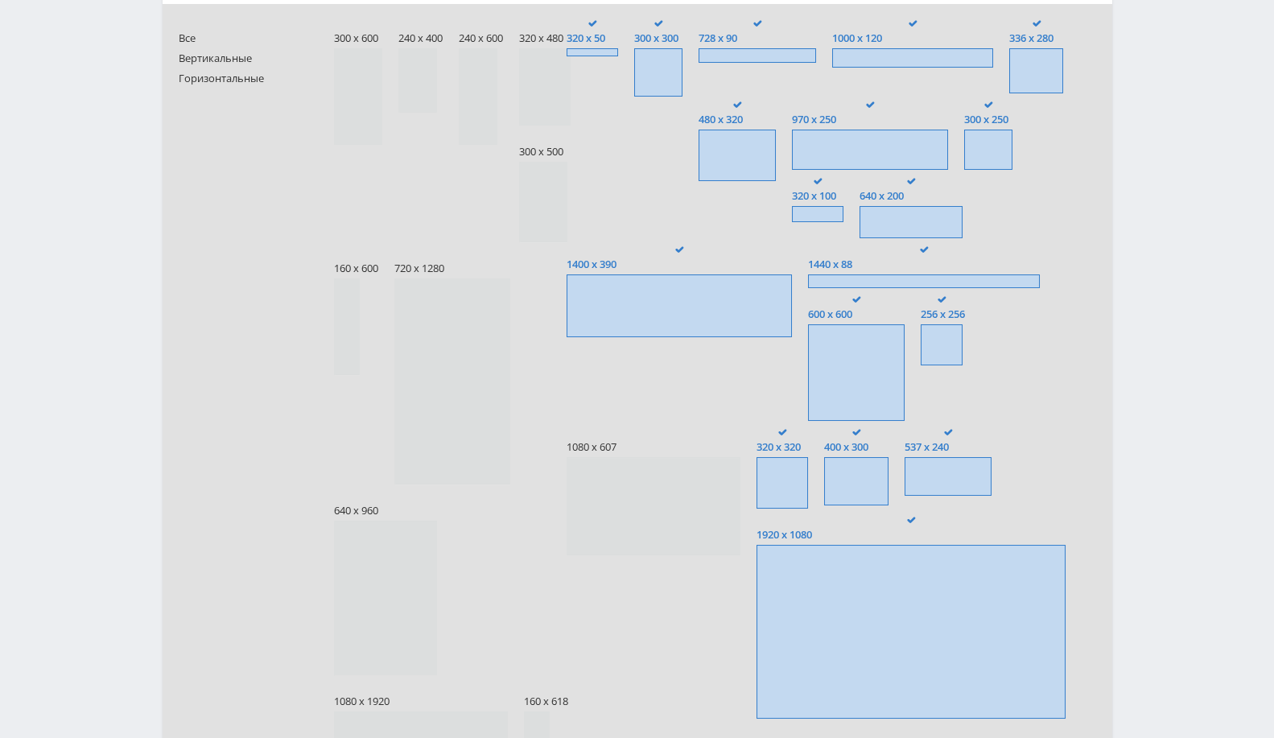
click at [747, 473] on div "320 x 50 300 x 300 728 x 90 1000 x 120 336 x 280 480 x 320" at bounding box center [830, 612] width 529 height 1185
click at [802, 481] on span at bounding box center [781, 482] width 51 height 51
click at [0, 0] on input "320 x 320" at bounding box center [0, 0] width 0 height 0
click at [710, 315] on span at bounding box center [678, 305] width 225 height 63
click at [0, 0] on input "1400 x 390" at bounding box center [0, 0] width 0 height 0
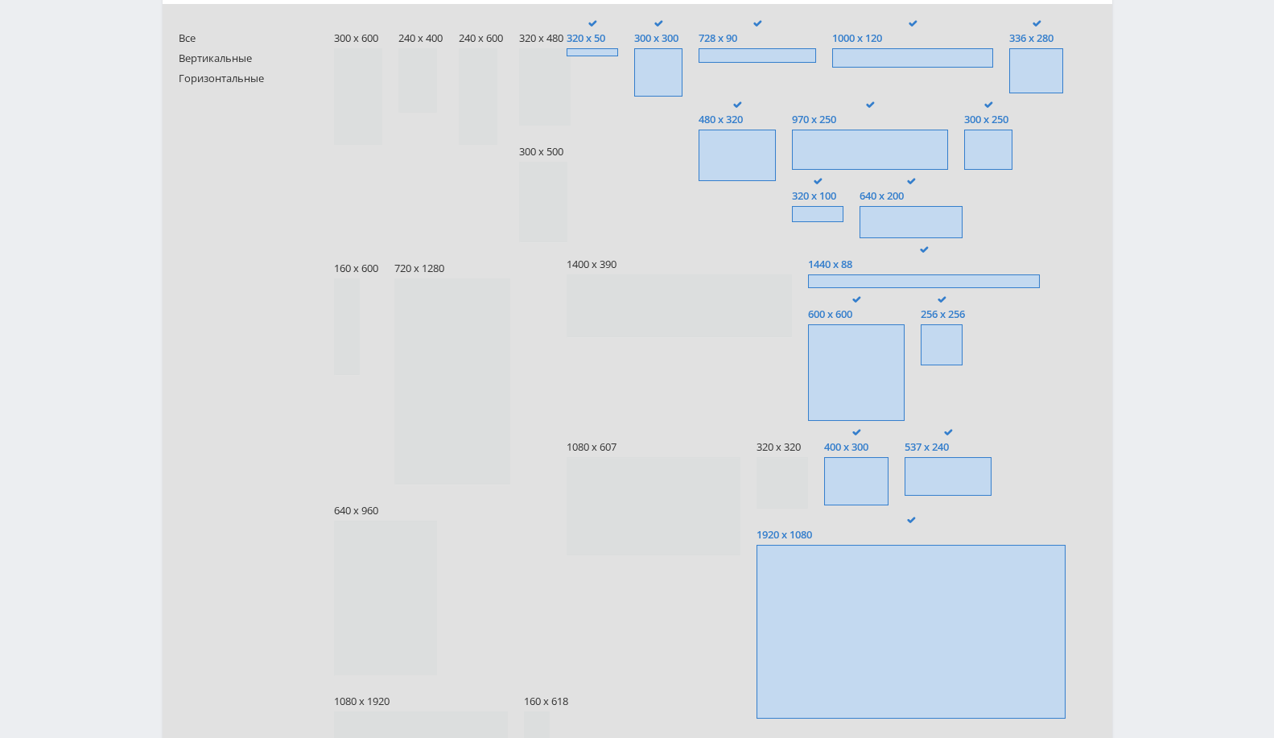
click at [862, 369] on span at bounding box center [856, 372] width 97 height 97
click at [0, 0] on input "600 x 600" at bounding box center [0, 0] width 0 height 0
click at [953, 344] on span at bounding box center [940, 344] width 41 height 41
click at [0, 0] on input "256 x 256" at bounding box center [0, 0] width 0 height 0
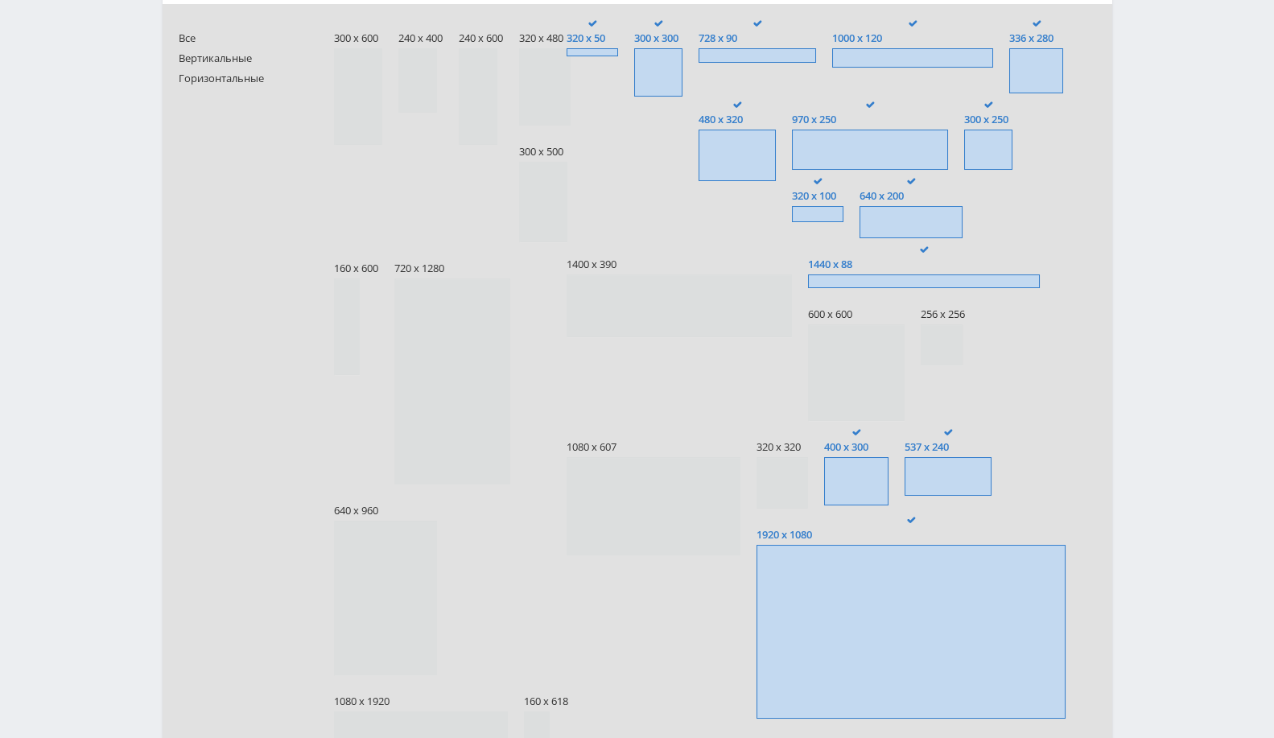
drag, startPoint x: 940, startPoint y: 467, endPoint x: 858, endPoint y: 451, distance: 82.7
click at [936, 463] on span at bounding box center [947, 476] width 86 height 39
click at [0, 0] on input "537 x 240" at bounding box center [0, 0] width 0 height 0
click at [838, 476] on span at bounding box center [856, 481] width 64 height 48
click at [0, 0] on input "400 x 300" at bounding box center [0, 0] width 0 height 0
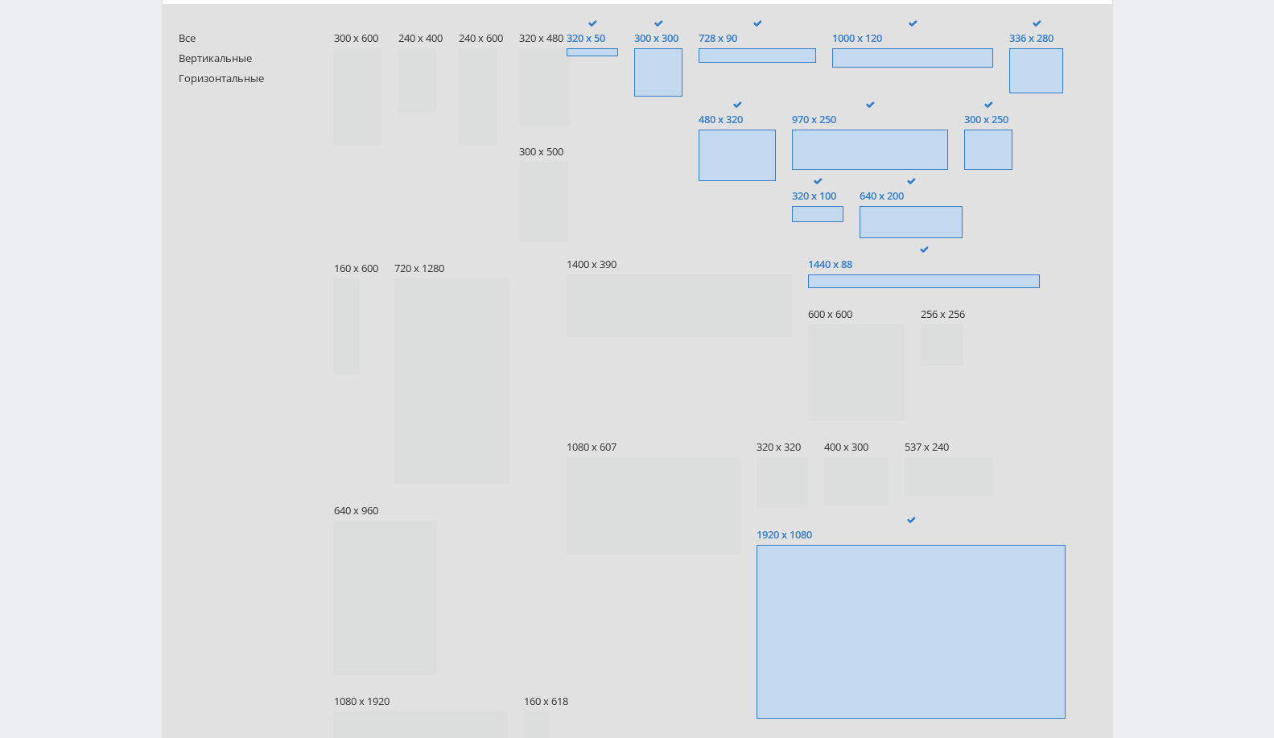
click at [895, 296] on label "600 x 600" at bounding box center [856, 358] width 97 height 125
click at [0, 0] on input "600 x 600" at bounding box center [0, 0] width 0 height 0
click at [859, 350] on span at bounding box center [856, 372] width 97 height 97
click at [0, 0] on input "600 x 600" at bounding box center [0, 0] width 0 height 0
drag, startPoint x: 888, startPoint y: 291, endPoint x: 899, endPoint y: 283, distance: 13.8
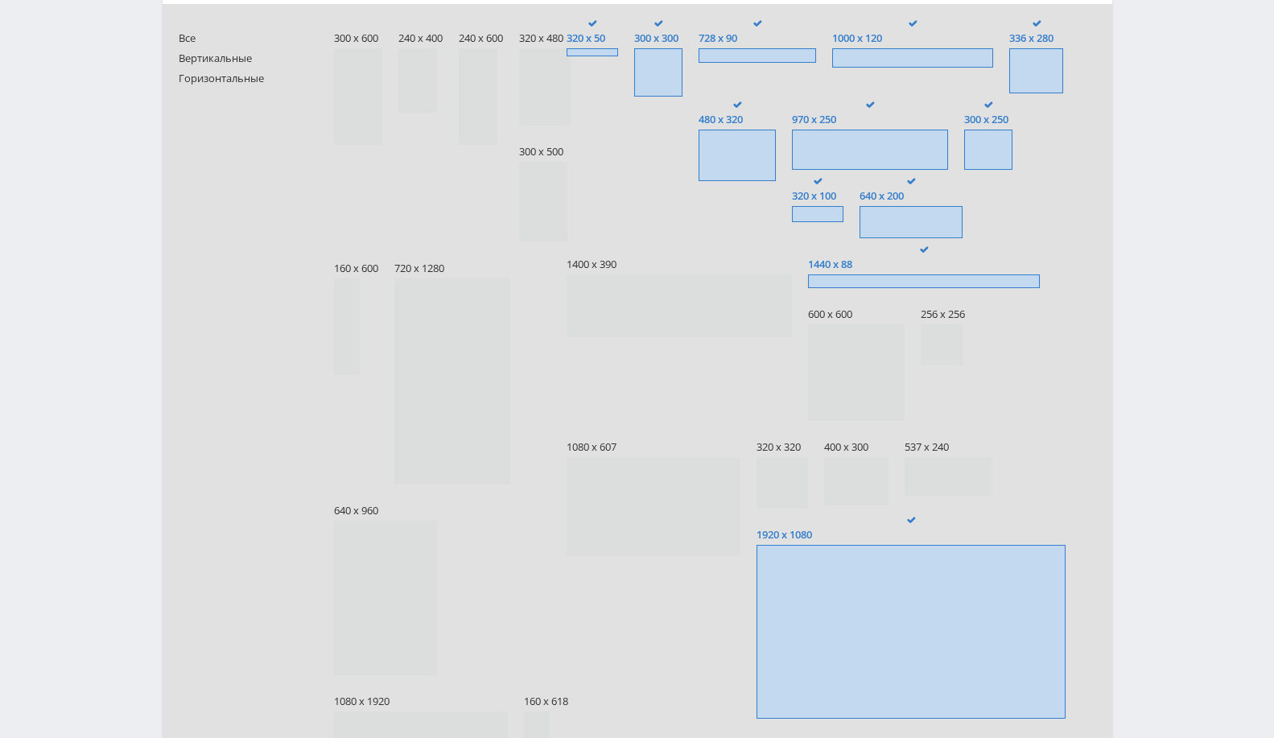
click at [889, 291] on div "320 x 50 300 x 300 728 x 90 1000 x 120 336 x 280 480 x 320" at bounding box center [830, 612] width 529 height 1185
click at [899, 283] on span at bounding box center [924, 281] width 232 height 14
click at [0, 0] on input "1440 x 88" at bounding box center [0, 0] width 0 height 0
click at [875, 207] on span at bounding box center [910, 222] width 103 height 32
click at [0, 0] on input "640 x 200" at bounding box center [0, 0] width 0 height 0
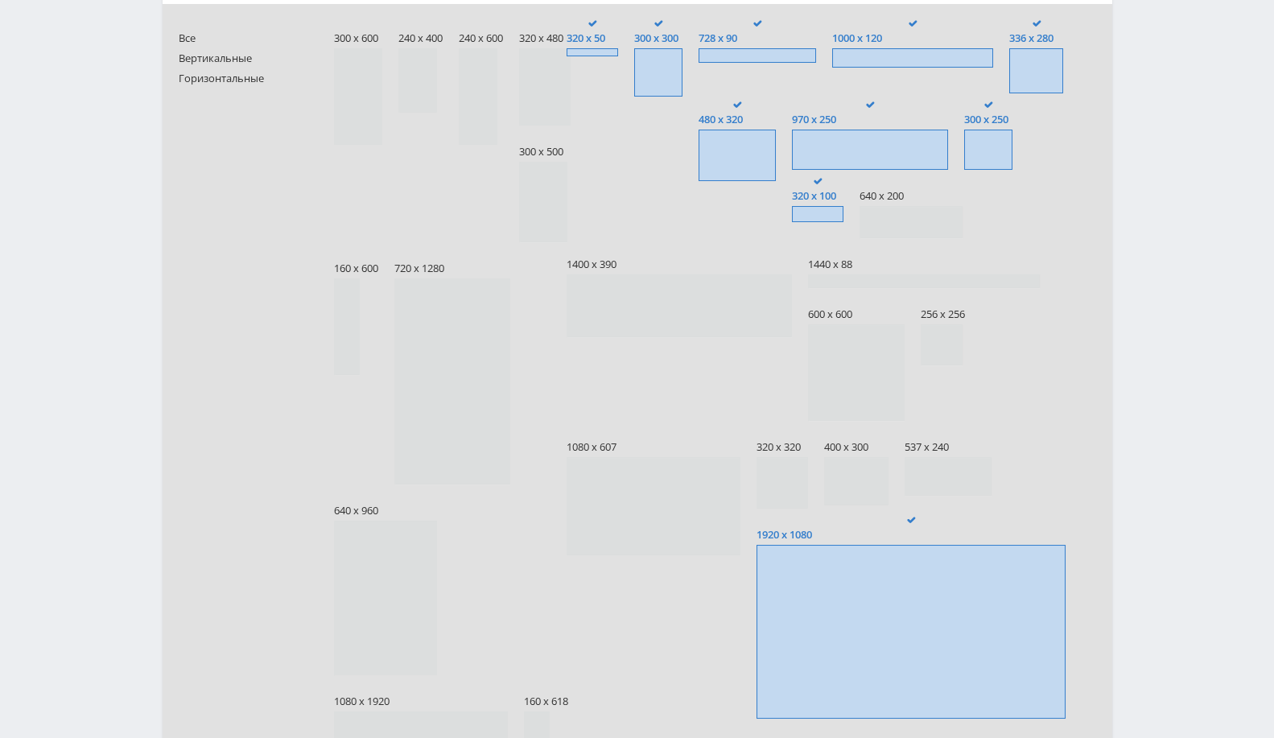
click at [822, 213] on span at bounding box center [817, 214] width 51 height 16
click at [0, 0] on input "320 x 100" at bounding box center [0, 0] width 0 height 0
drag, startPoint x: 854, startPoint y: 153, endPoint x: 864, endPoint y: 152, distance: 9.7
click at [859, 153] on span at bounding box center [870, 150] width 156 height 40
click at [0, 0] on input "970 x 250" at bounding box center [0, 0] width 0 height 0
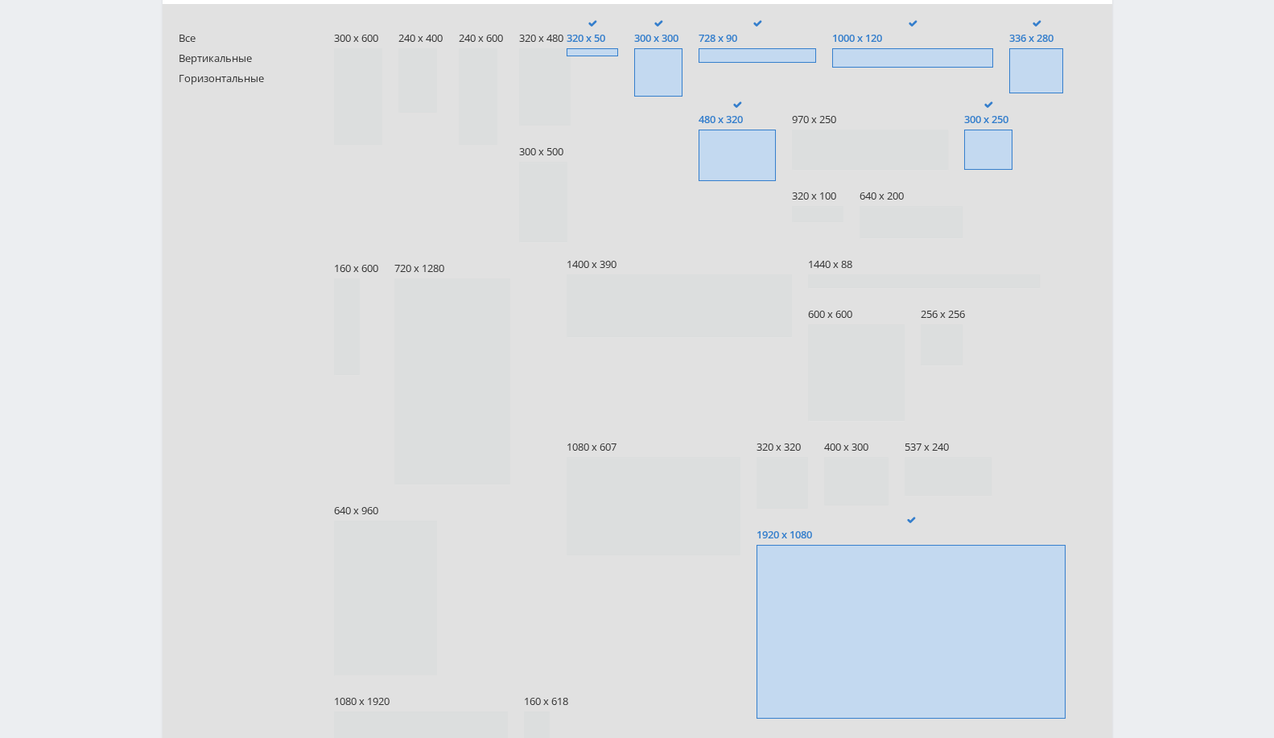
click at [992, 150] on span at bounding box center [988, 150] width 48 height 40
click at [0, 0] on input "300 x 250" at bounding box center [0, 0] width 0 height 0
click at [1031, 59] on span at bounding box center [1036, 70] width 54 height 45
click at [0, 0] on input "336 x 280" at bounding box center [0, 0] width 0 height 0
click at [863, 56] on span at bounding box center [912, 57] width 161 height 19
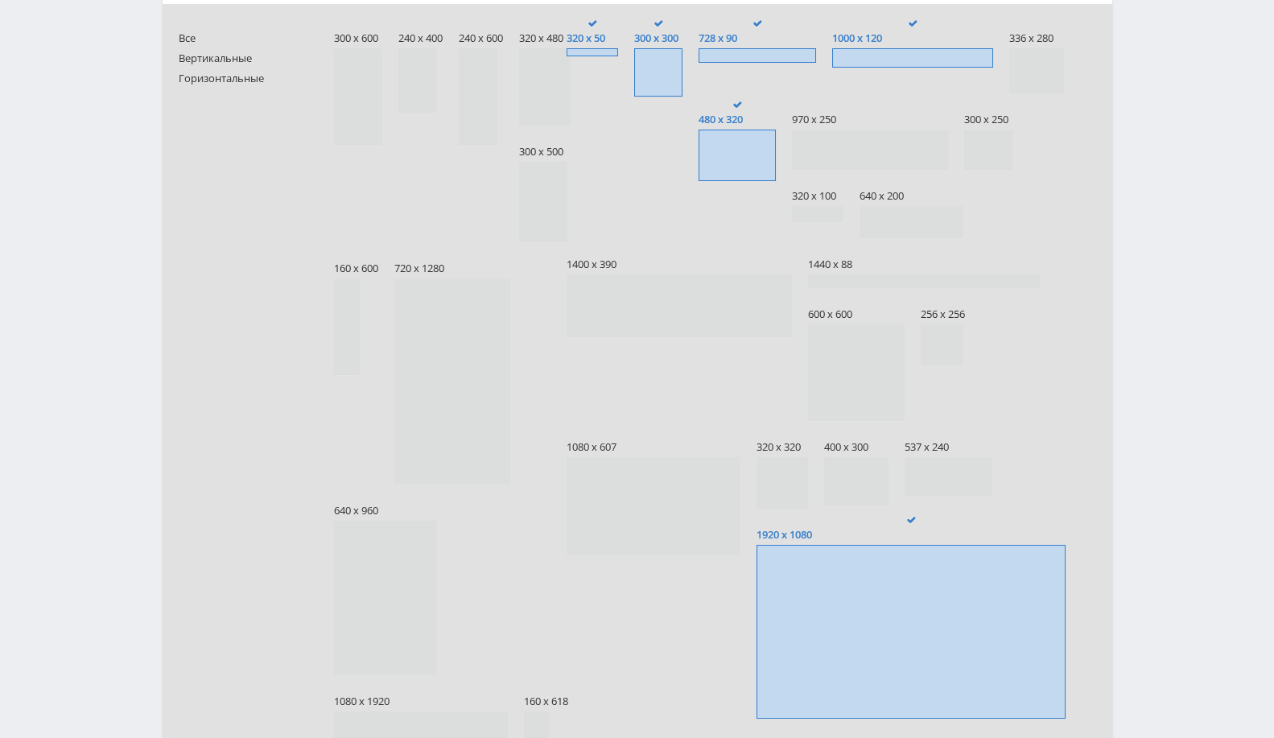
click at [0, 0] on input "1000 x 120" at bounding box center [0, 0] width 0 height 0
click at [776, 51] on span at bounding box center [756, 55] width 117 height 14
click at [0, 0] on input "728 x 90" at bounding box center [0, 0] width 0 height 0
click at [657, 72] on span at bounding box center [658, 72] width 48 height 48
click at [0, 0] on input "300 x 300" at bounding box center [0, 0] width 0 height 0
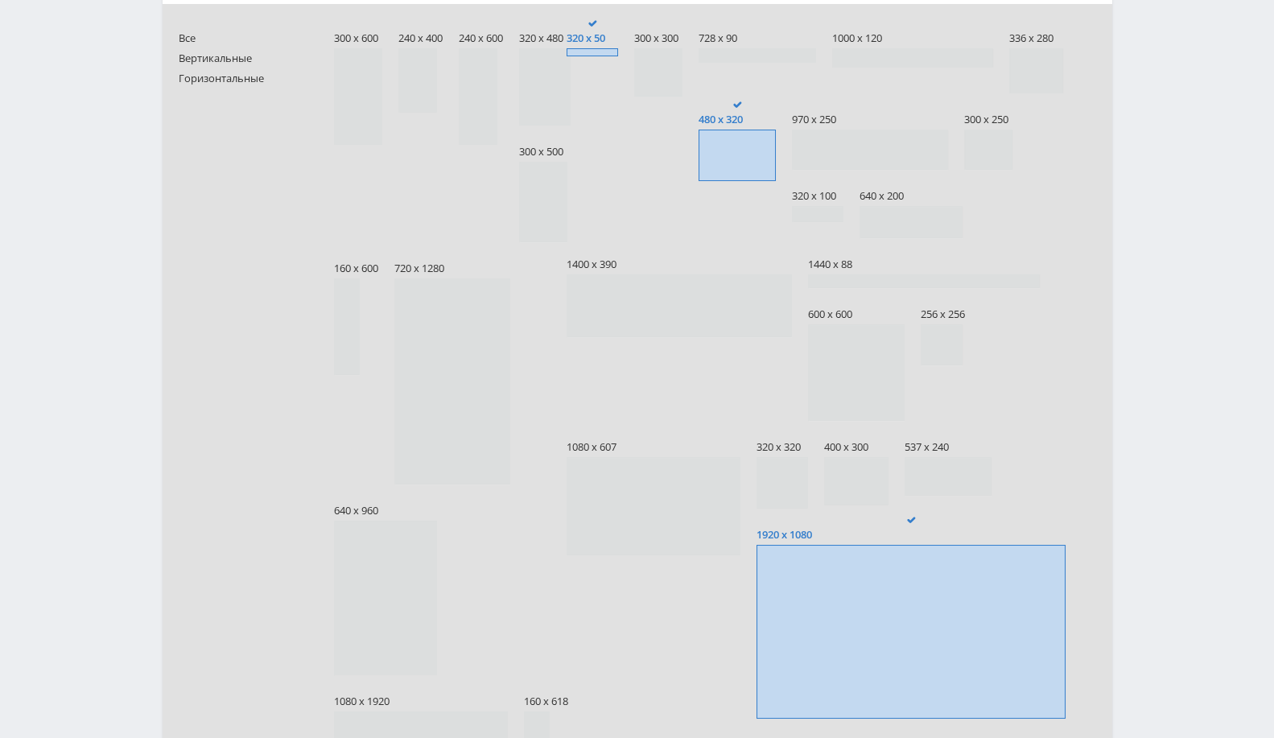
click at [593, 46] on label "320 x 50" at bounding box center [591, 38] width 51 height 36
click at [0, 0] on input "320 x 50" at bounding box center [0, 0] width 0 height 0
click at [753, 140] on span at bounding box center [736, 155] width 77 height 51
click at [0, 0] on input "480 x 320" at bounding box center [0, 0] width 0 height 0
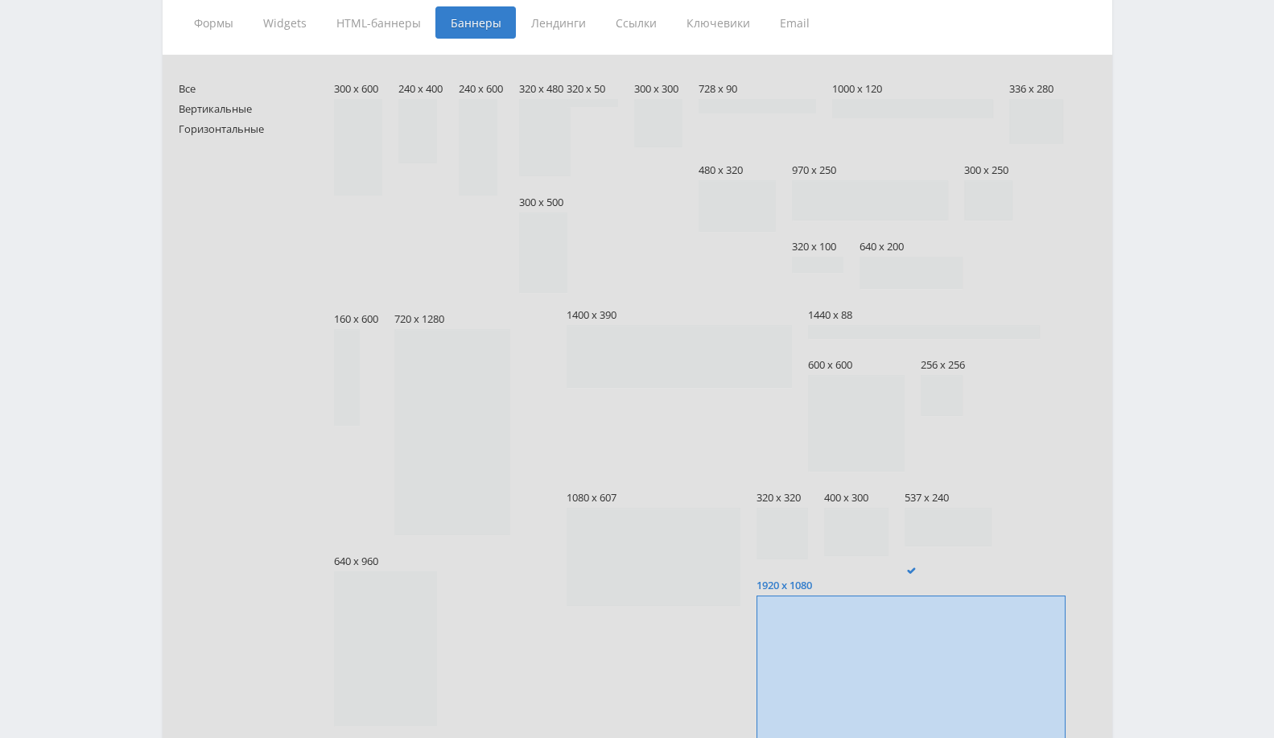
scroll to position [625, 0]
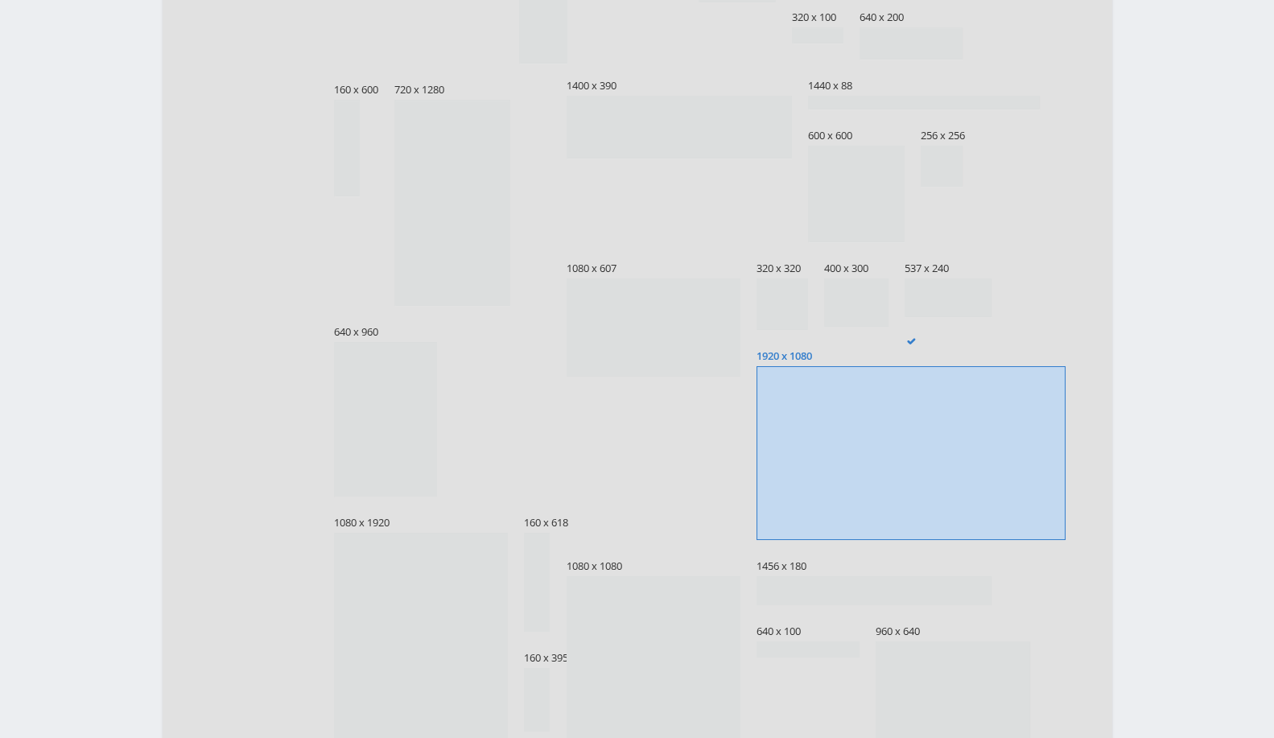
click at [689, 124] on span at bounding box center [678, 127] width 225 height 63
click at [0, 0] on input "1400 x 390" at bounding box center [0, 0] width 0 height 0
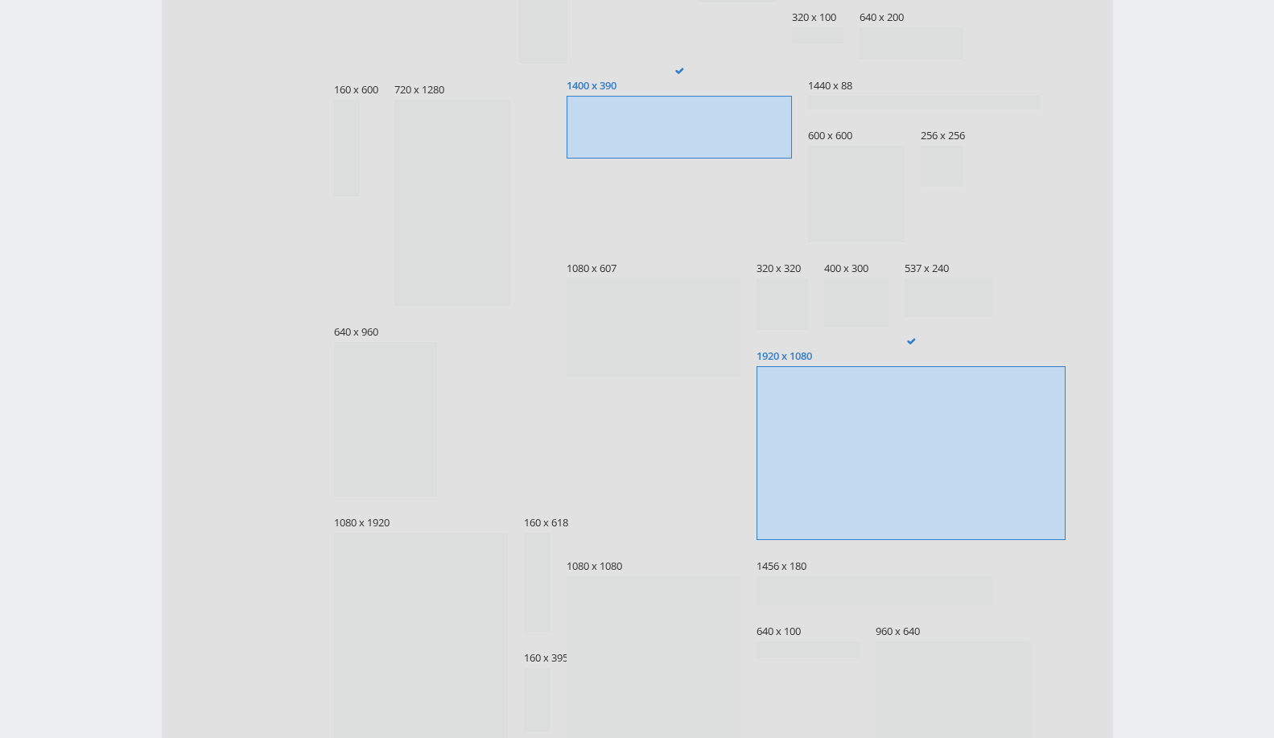
click at [854, 421] on span at bounding box center [910, 453] width 309 height 174
click at [0, 0] on input "1920 x 1080" at bounding box center [0, 0] width 0 height 0
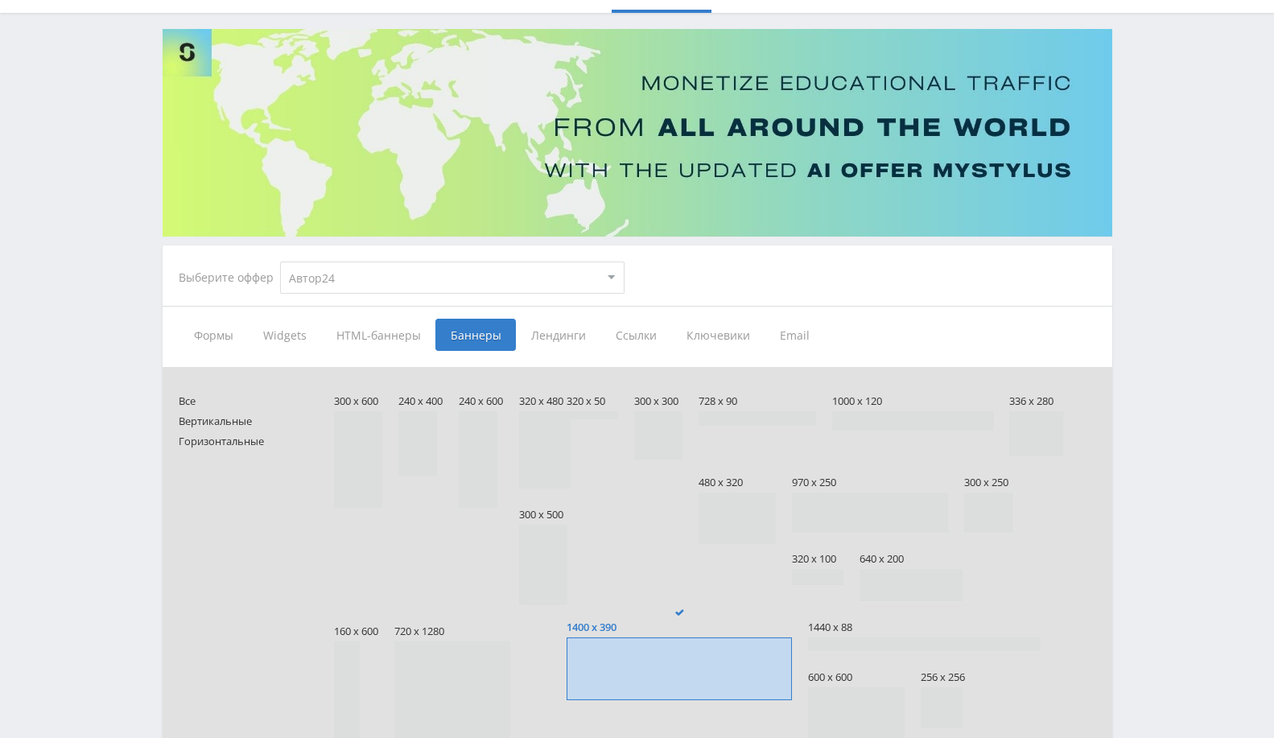
scroll to position [0, 0]
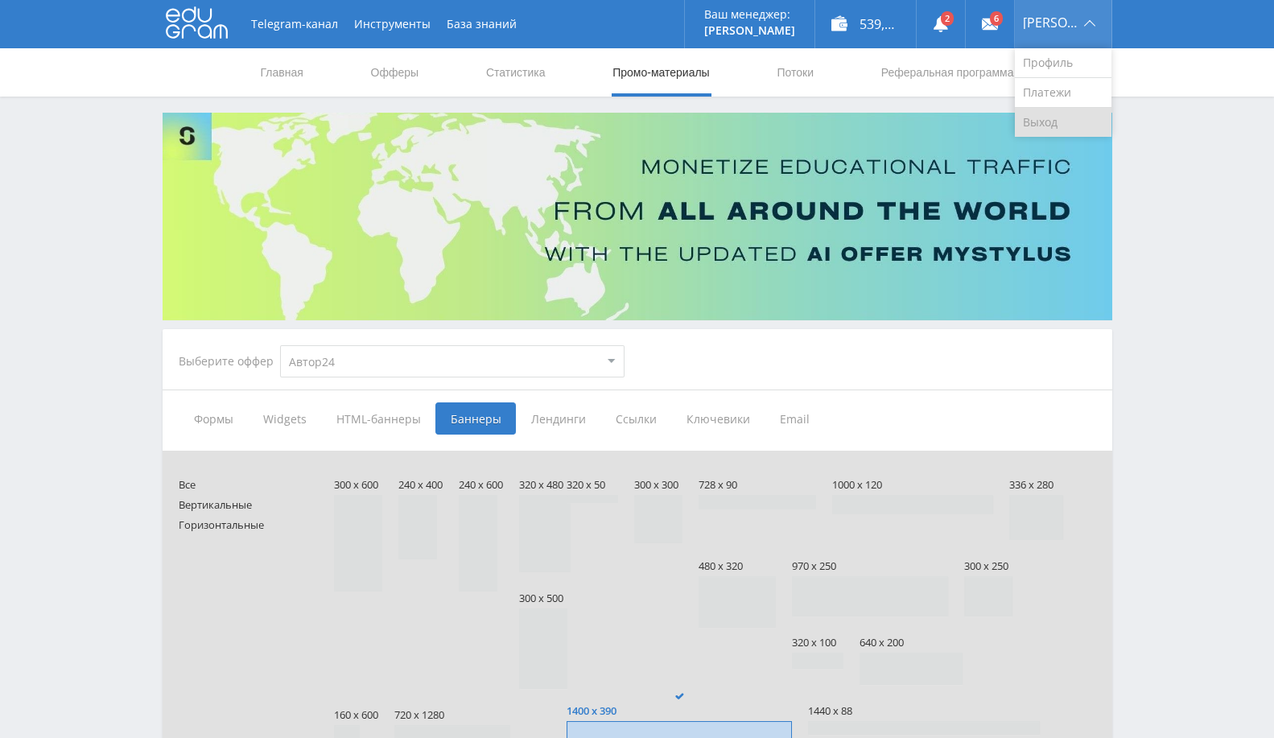
click at [1050, 118] on link "Выход" at bounding box center [1063, 122] width 97 height 29
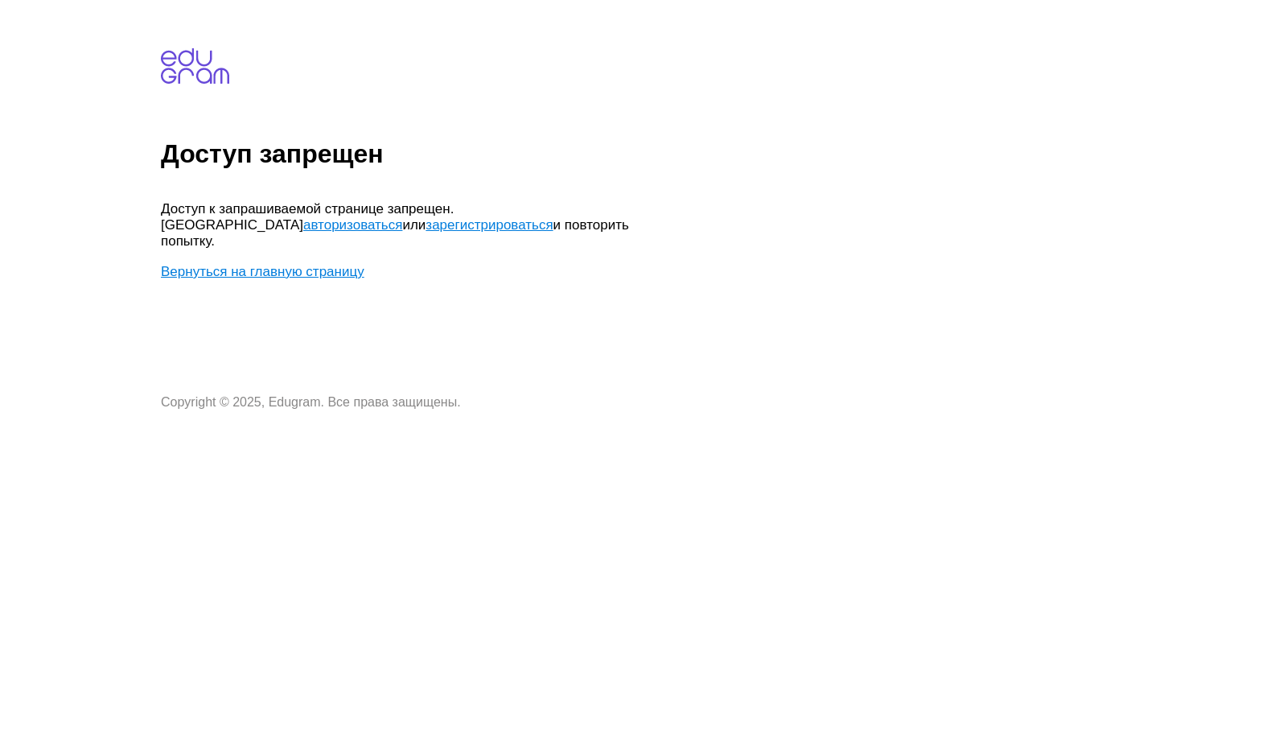
click at [402, 217] on link "авторизоваться" at bounding box center [352, 224] width 99 height 15
